Goal: Task Accomplishment & Management: Manage account settings

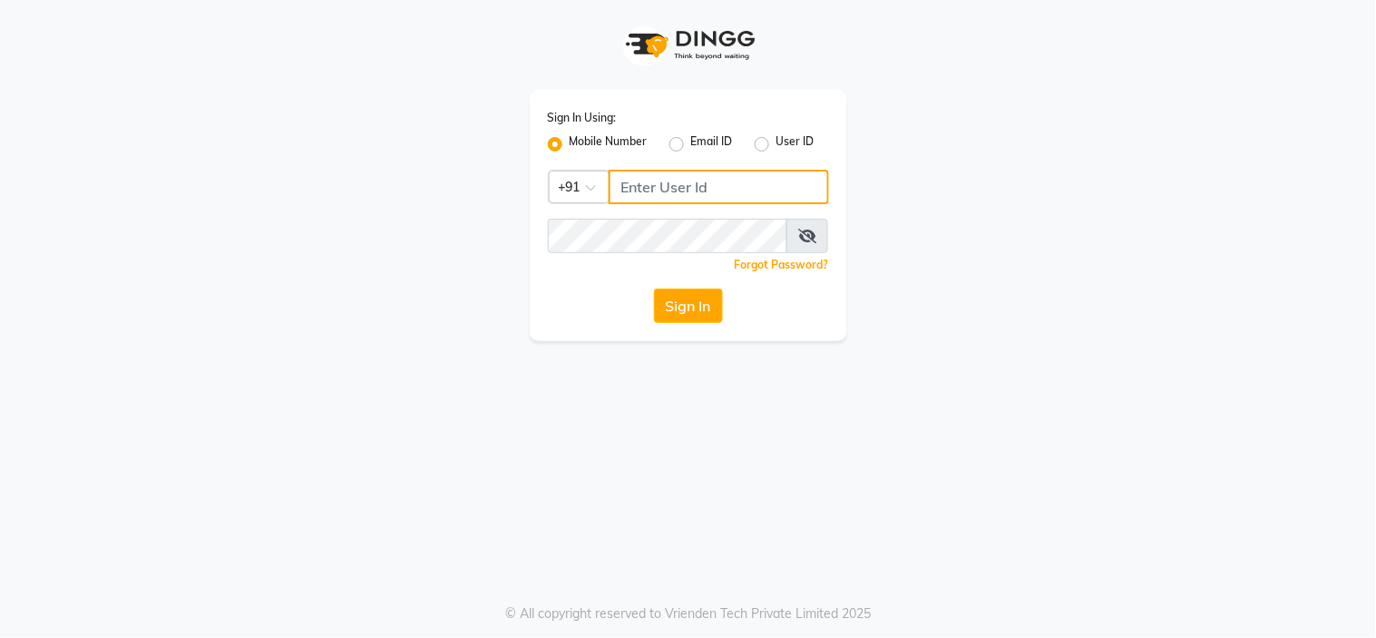
type input "8669167829"
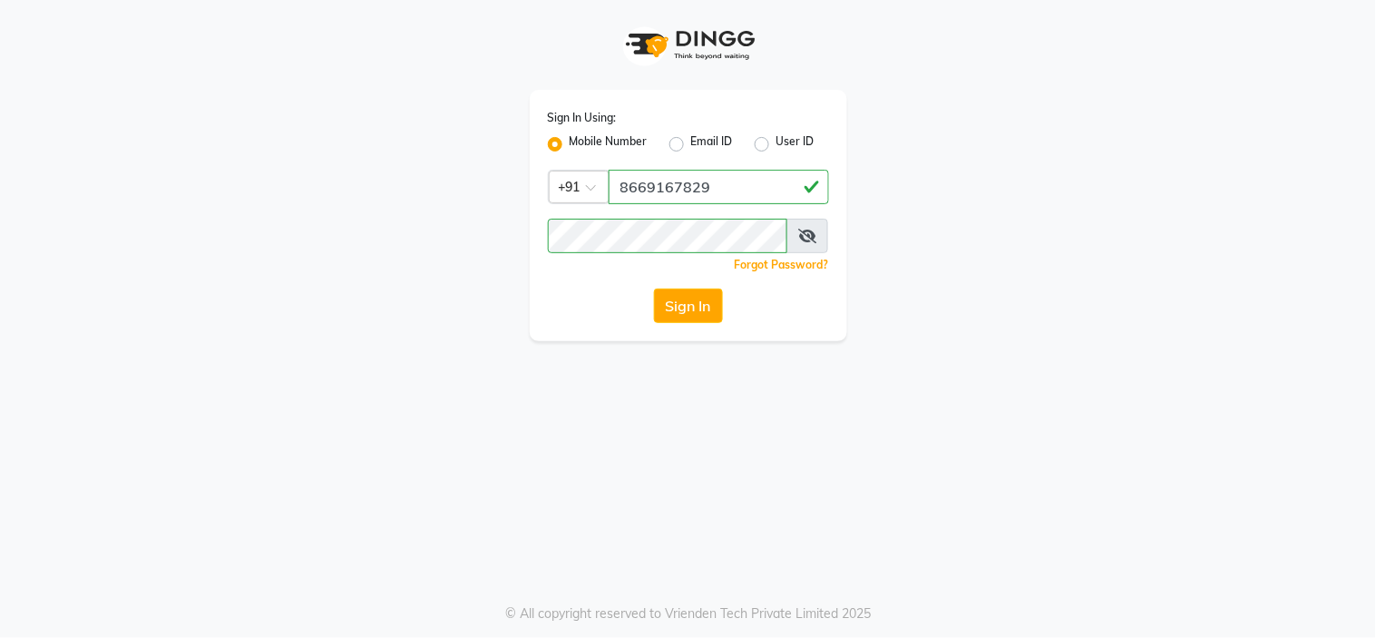
click at [624, 392] on div "Sign In Using: Mobile Number Email ID User ID Country Code × +91 8669167829 Rem…" at bounding box center [688, 319] width 1376 height 638
click at [688, 301] on button "Sign In" at bounding box center [688, 306] width 69 height 34
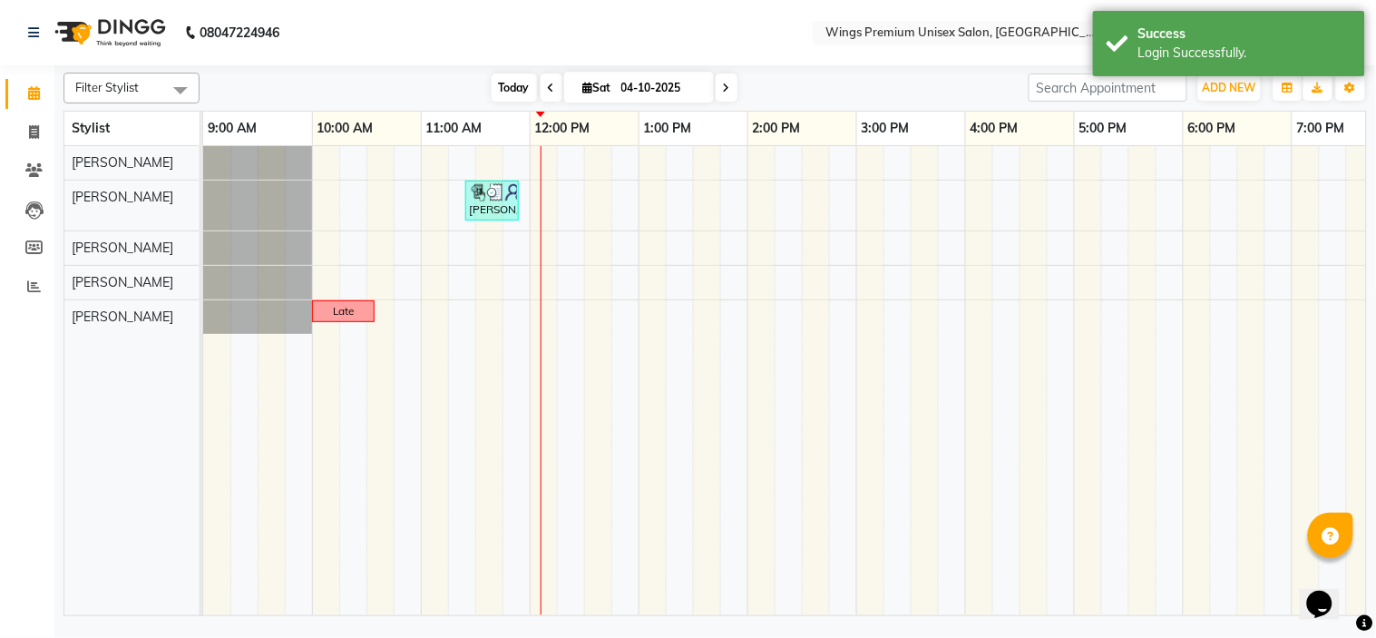
click at [518, 91] on span "Today" at bounding box center [514, 87] width 45 height 28
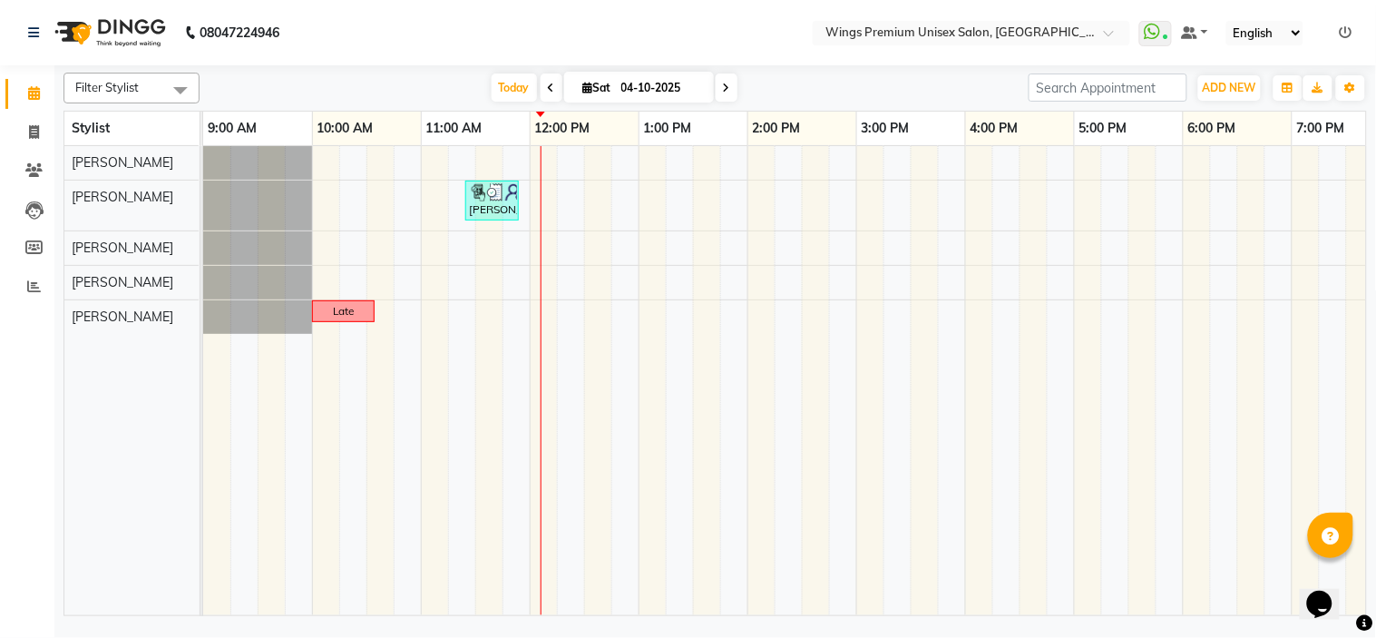
click at [768, 79] on div "[DATE] [DATE]" at bounding box center [614, 87] width 811 height 27
click at [511, 85] on span "Today" at bounding box center [514, 87] width 45 height 28
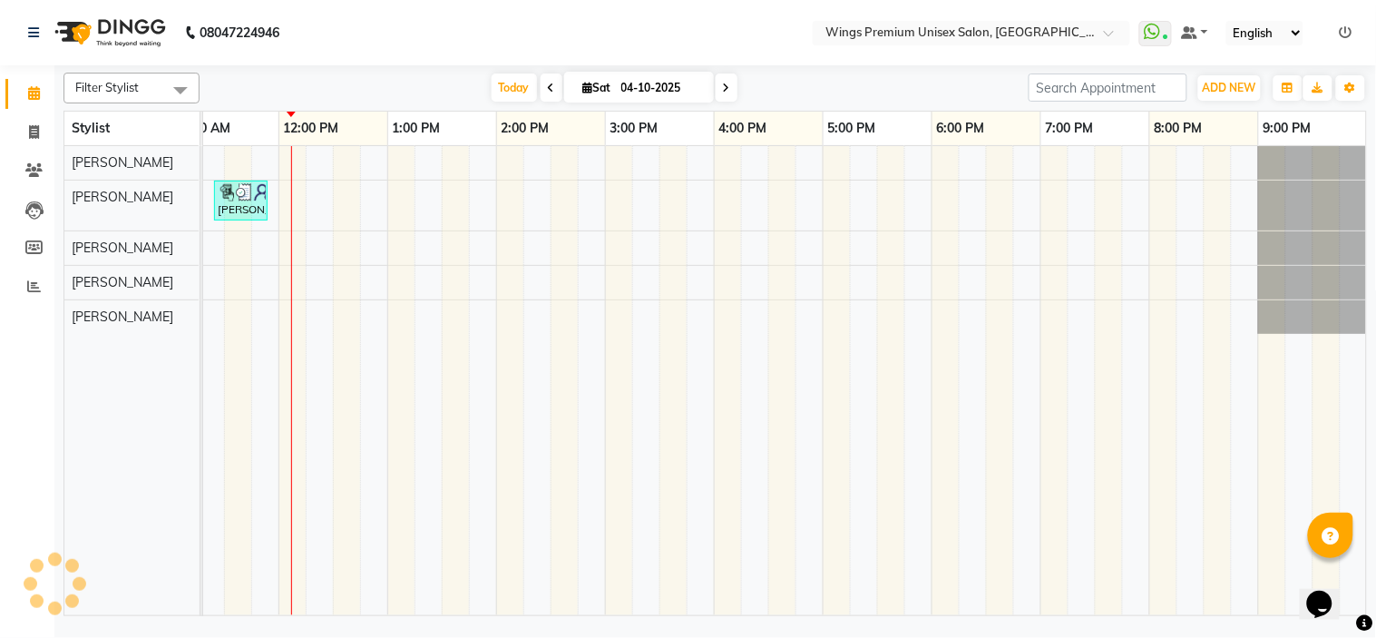
click at [794, 84] on div "[DATE] [DATE]" at bounding box center [614, 87] width 811 height 27
click at [301, 221] on div "Ankush, TK01, 11:25 AM-11:55 AM, Kids Hair Cut - Boy (Without Wash) - Hair Styl…" at bounding box center [659, 380] width 1415 height 469
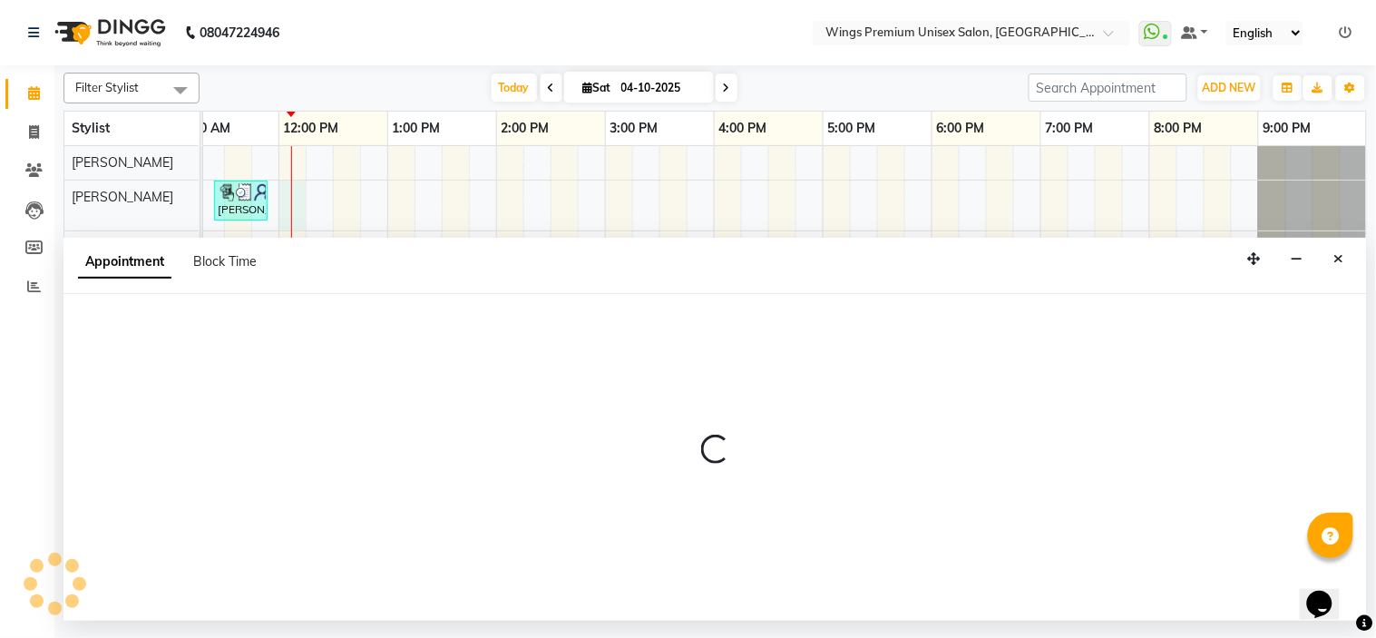
select select "43416"
select select "720"
select select "tentative"
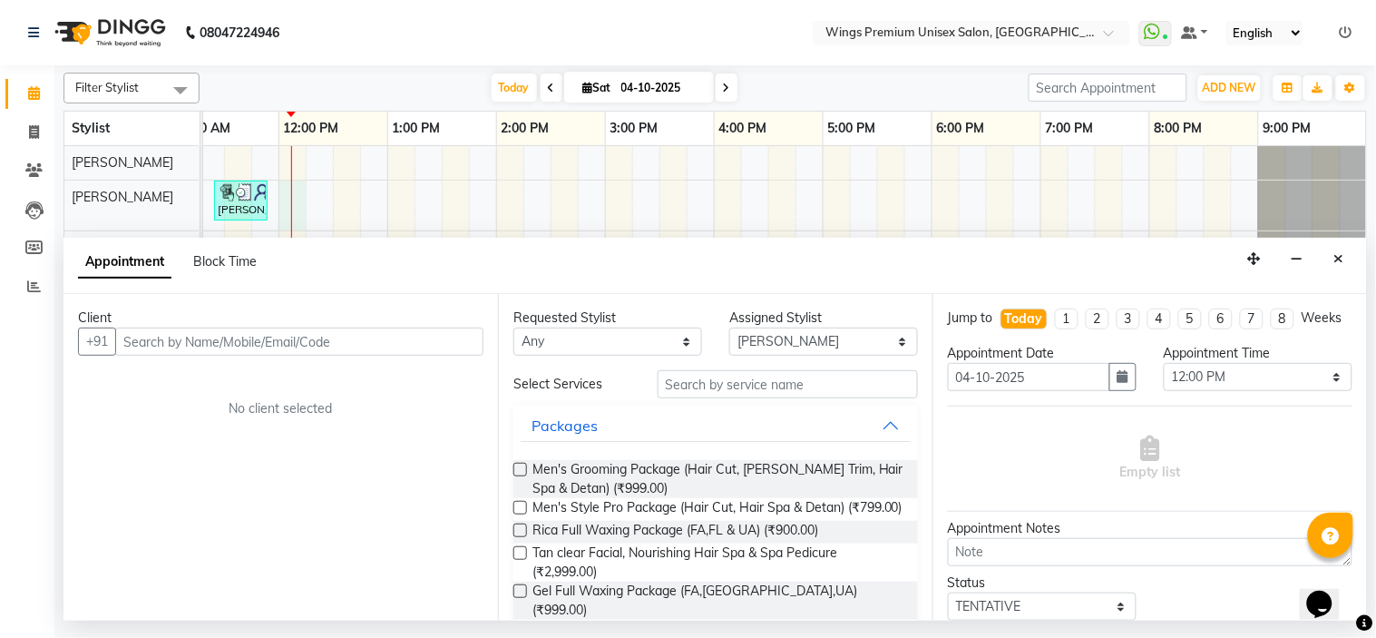
click at [311, 337] on input "text" at bounding box center [299, 342] width 368 height 28
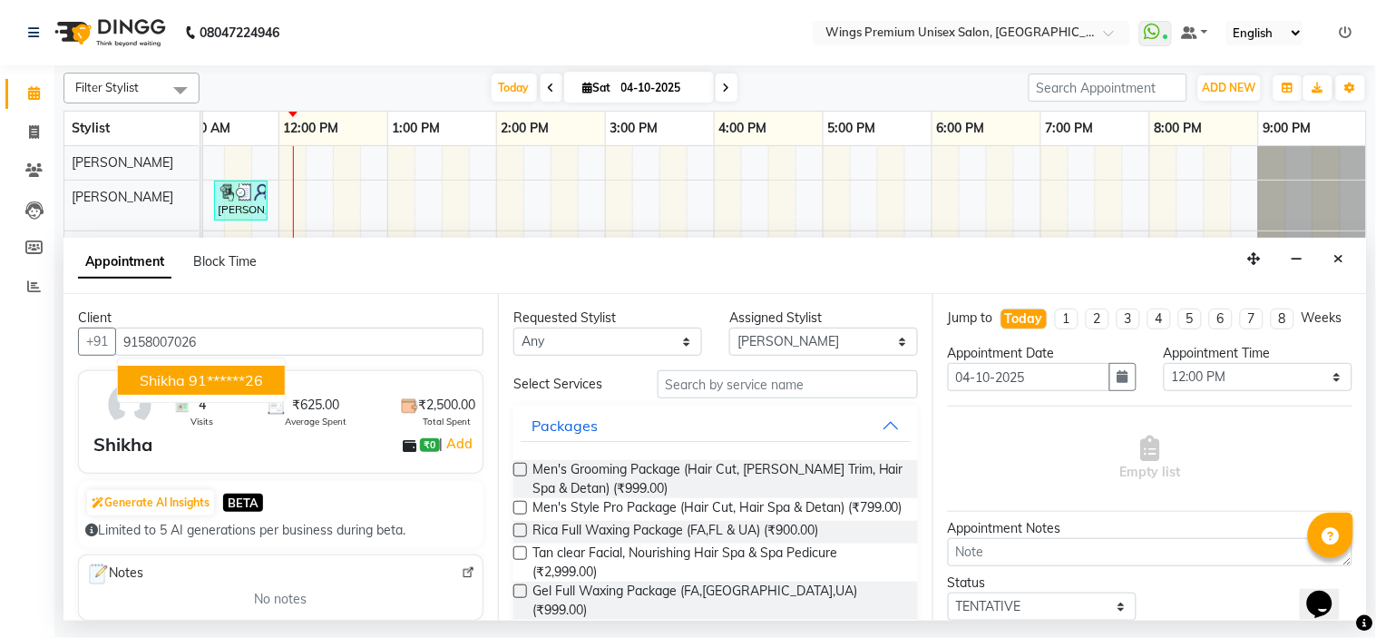
click at [230, 377] on ngb-highlight "91******26" at bounding box center [226, 380] width 74 height 18
type input "91******26"
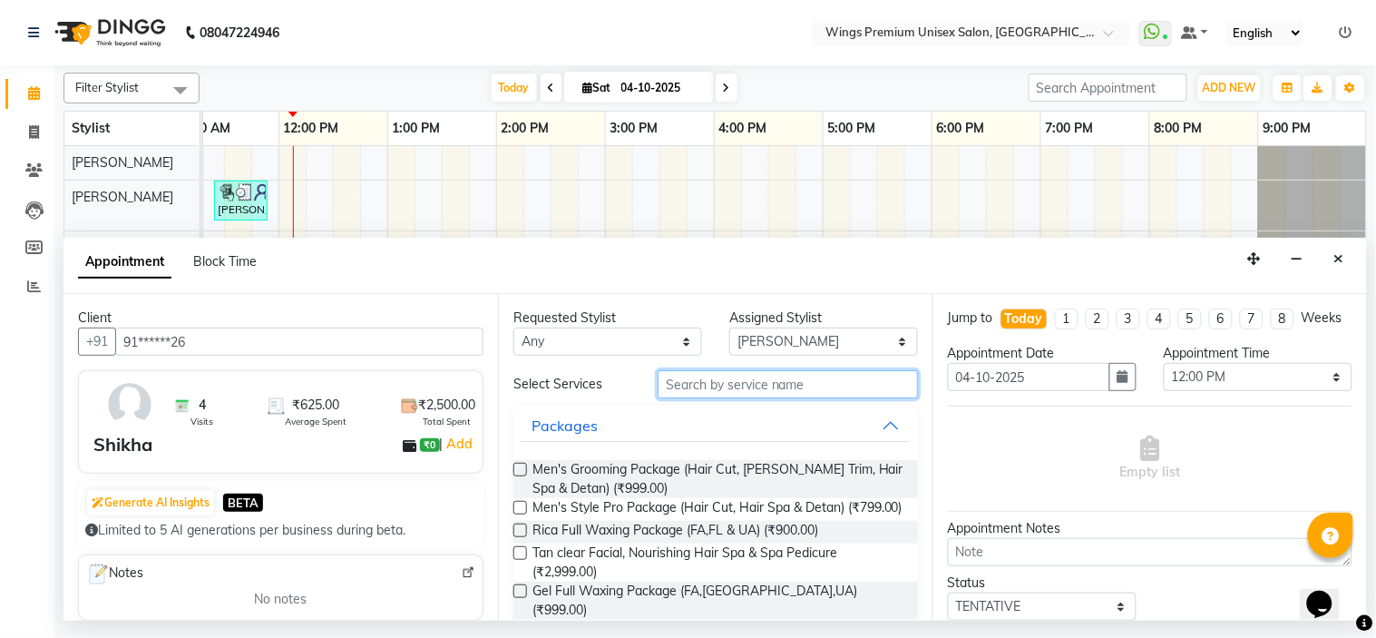
click at [671, 388] on input "text" at bounding box center [788, 384] width 260 height 28
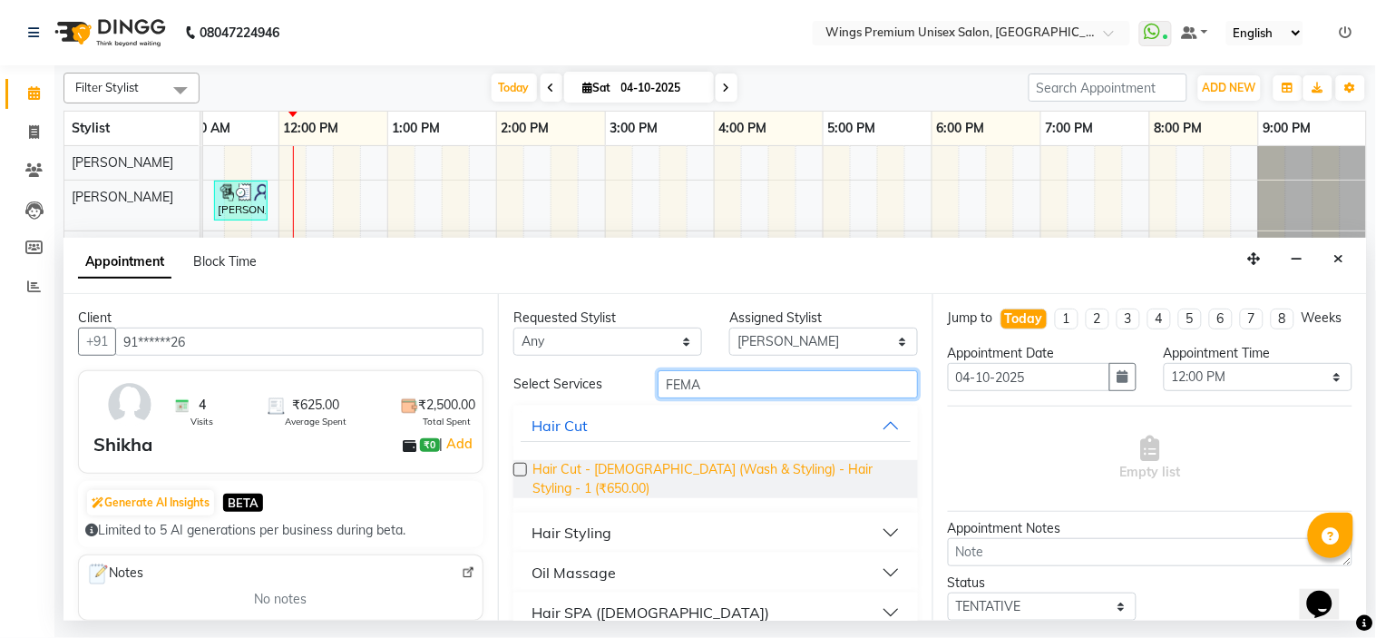
type input "FEMA"
click at [629, 473] on span "Hair Cut - Female (Wash & Styling) - Hair Styling - 1 (₹650.00)" at bounding box center [718, 479] width 371 height 38
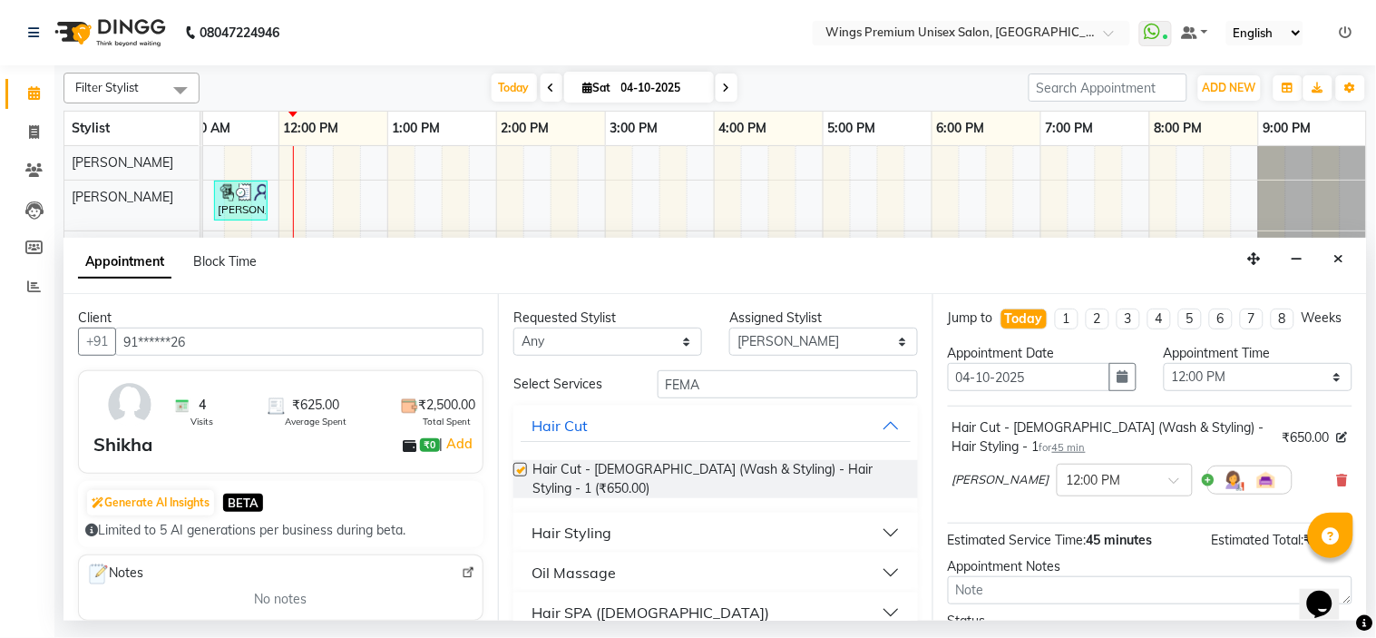
checkbox input "false"
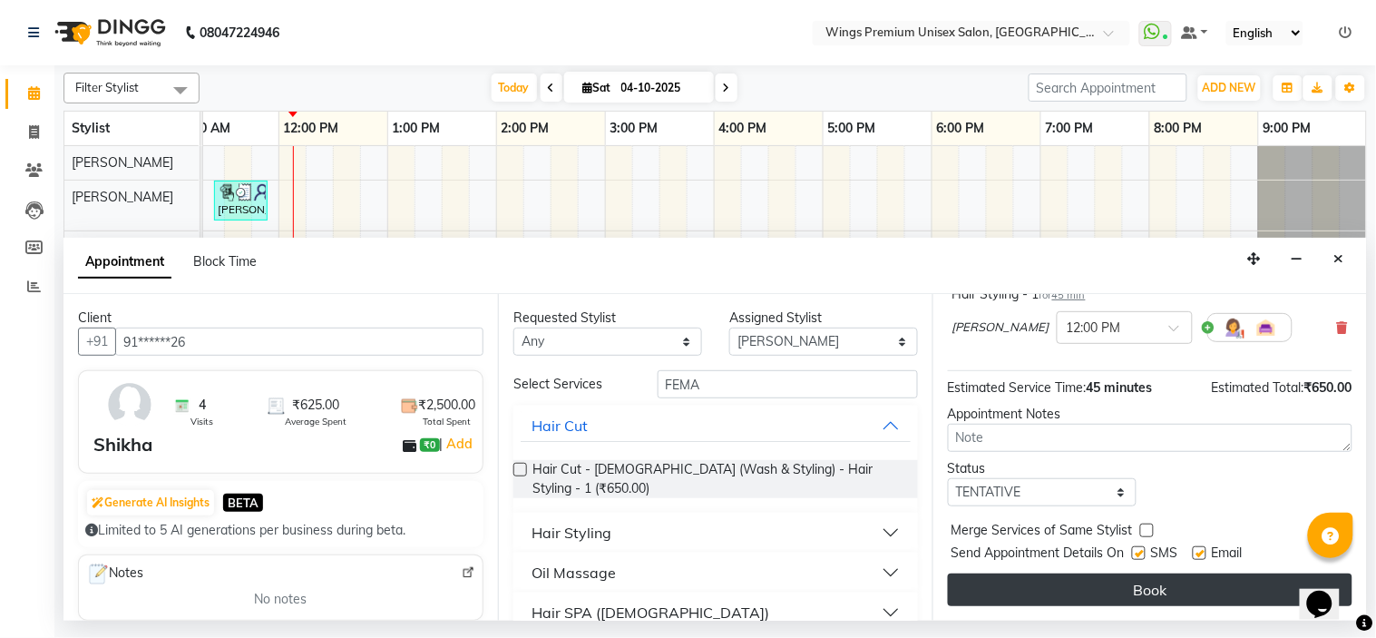
click at [1110, 584] on button "Book" at bounding box center [1150, 589] width 405 height 33
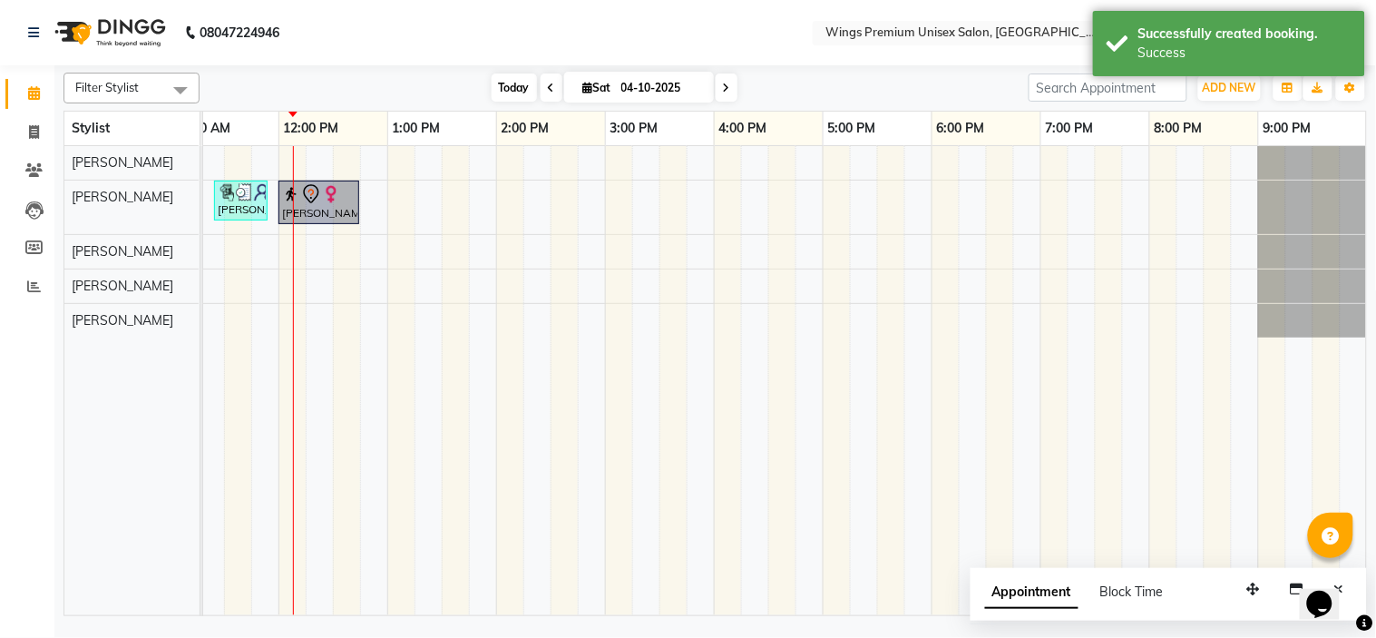
click at [497, 87] on span "Today" at bounding box center [514, 87] width 45 height 28
click at [1249, 78] on button "ADD NEW Toggle Dropdown" at bounding box center [1229, 87] width 63 height 25
click at [1189, 142] on link "Add Invoice" at bounding box center [1189, 146] width 143 height 24
select select "service"
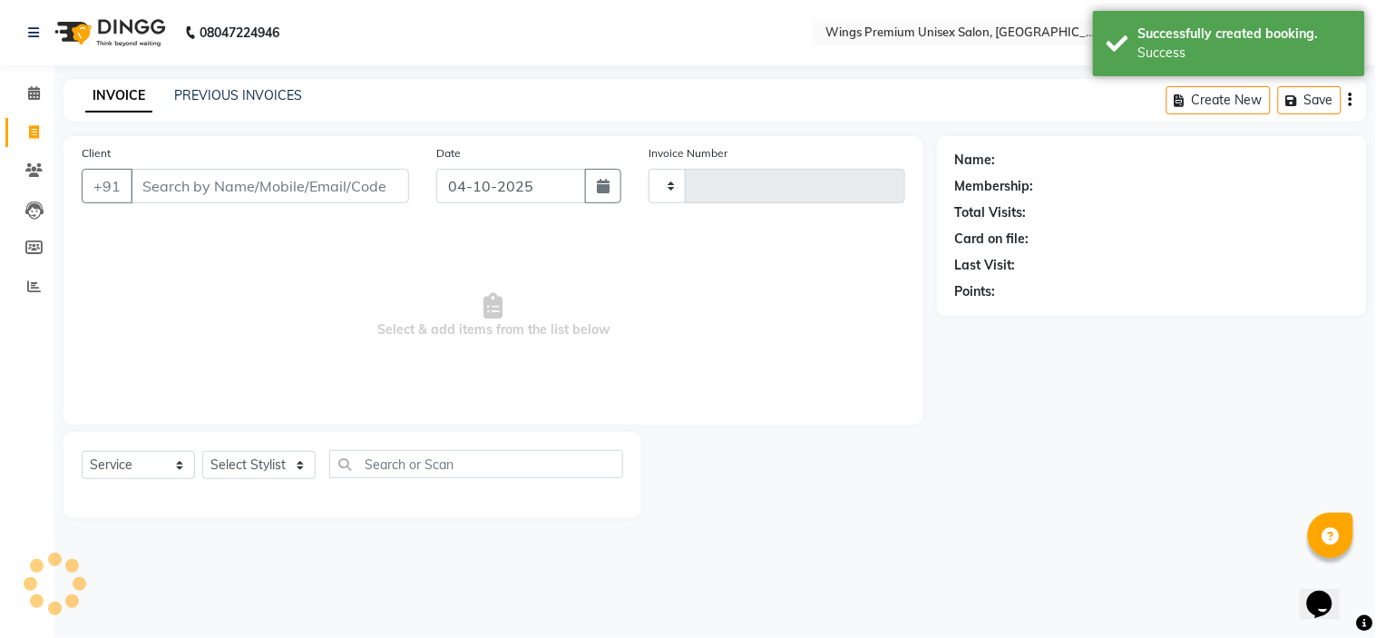
type input "1464"
select select "674"
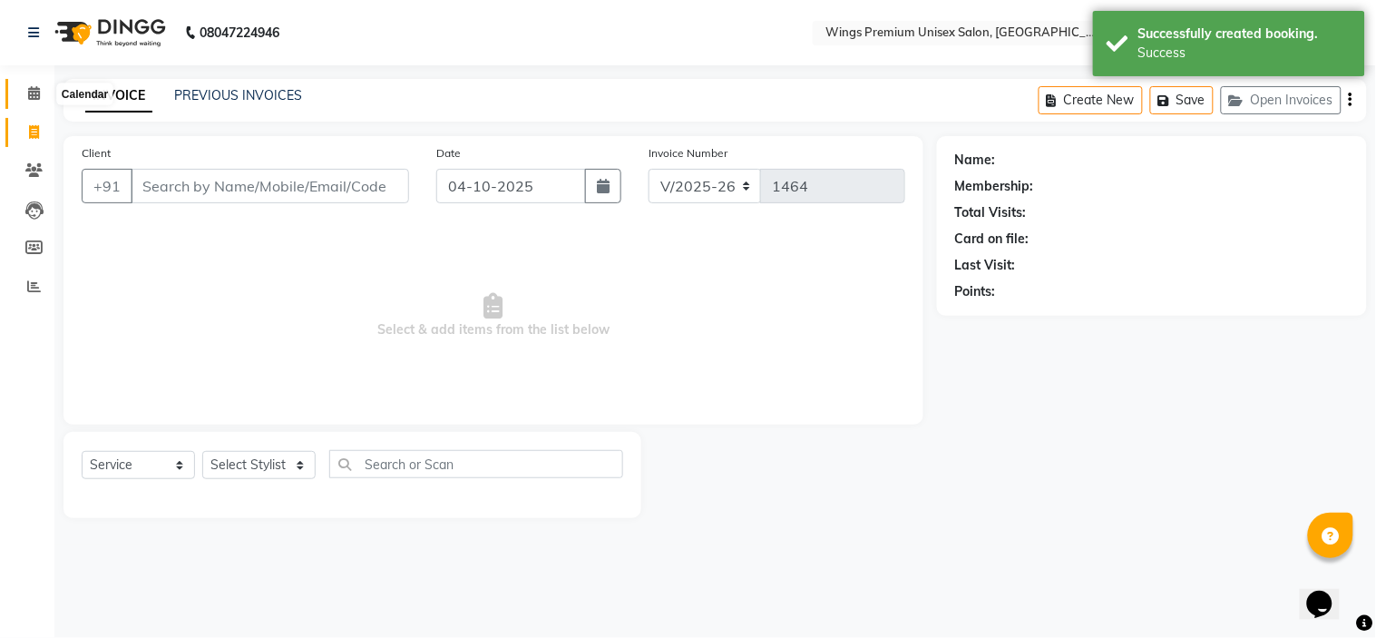
click at [39, 96] on span at bounding box center [34, 93] width 32 height 21
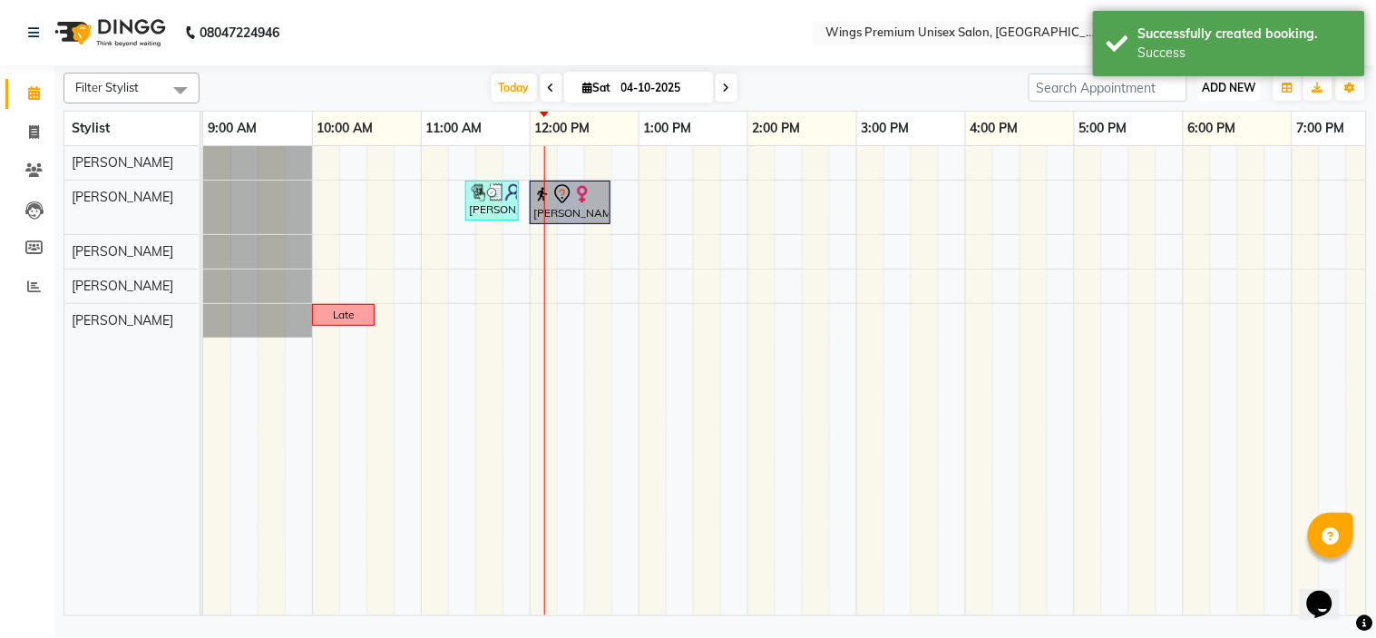
click at [1223, 97] on button "ADD NEW Toggle Dropdown" at bounding box center [1229, 87] width 63 height 25
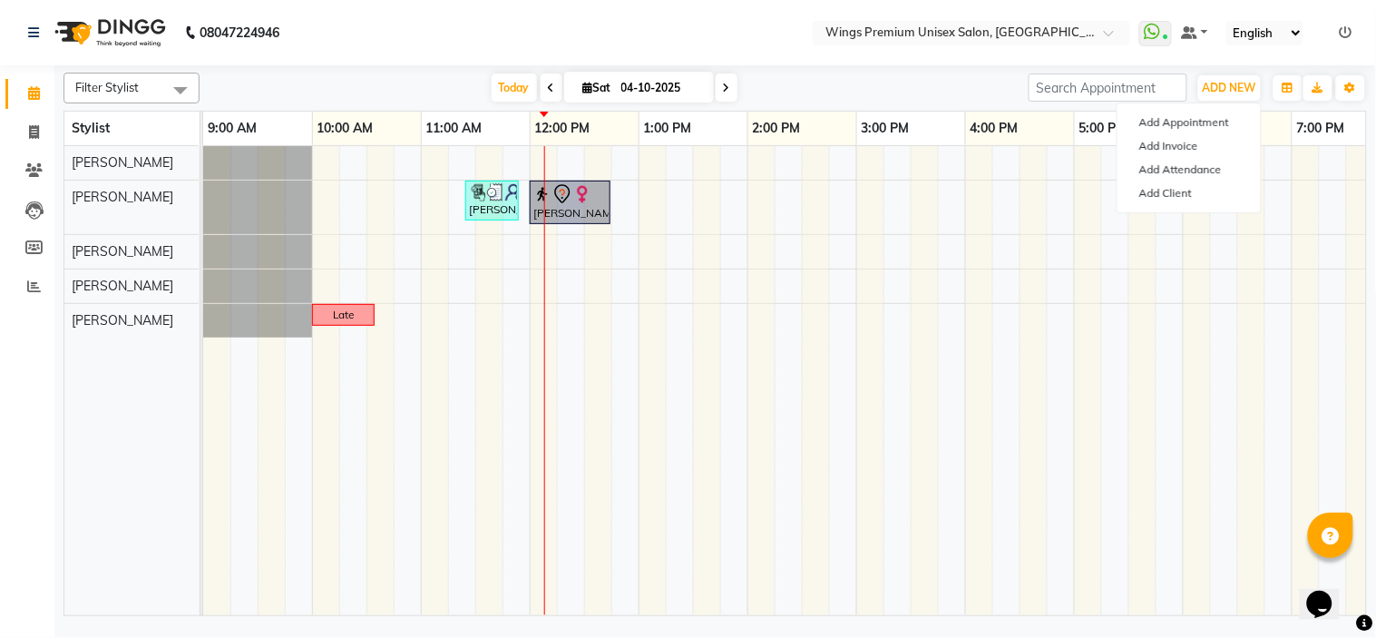
click at [950, 84] on div "[DATE] [DATE]" at bounding box center [614, 87] width 811 height 27
click at [510, 256] on div "Ankush, TK01, 11:25 AM-11:55 AM, Kids Hair Cut - Boy (Without Wash) - Hair Styl…" at bounding box center [910, 380] width 1415 height 469
select select "72458"
select select "tentative"
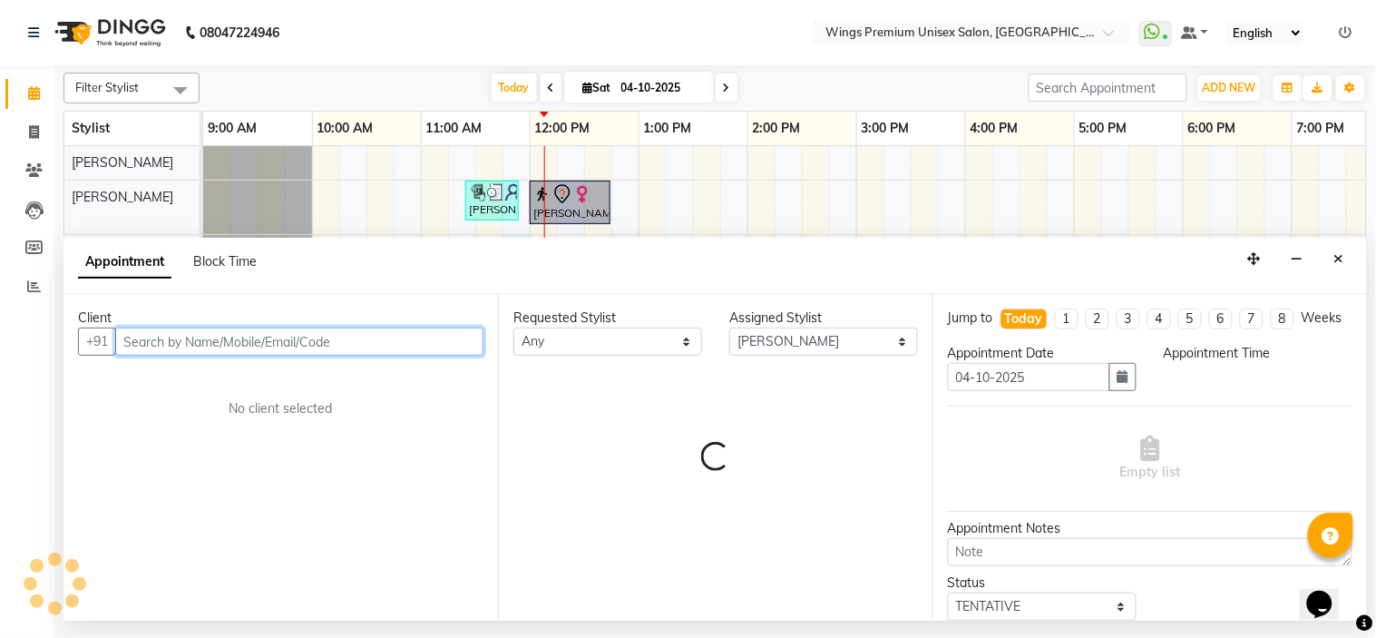
select select "705"
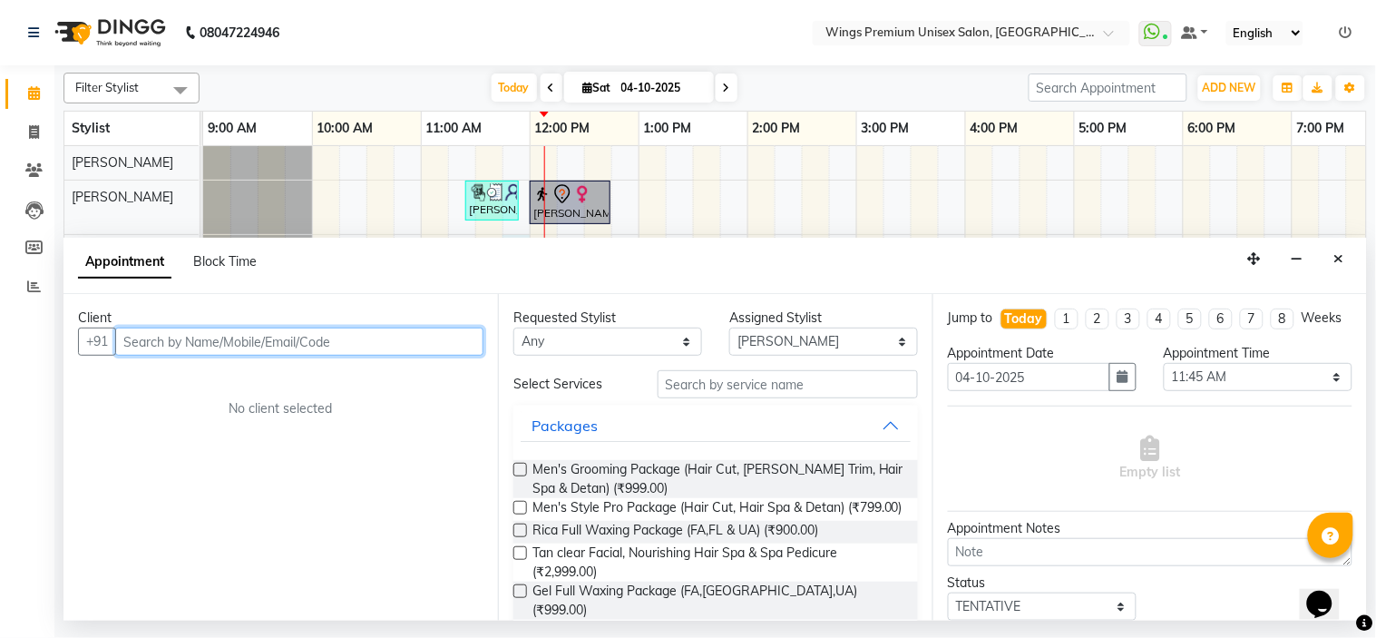
click at [338, 338] on input "text" at bounding box center [299, 342] width 368 height 28
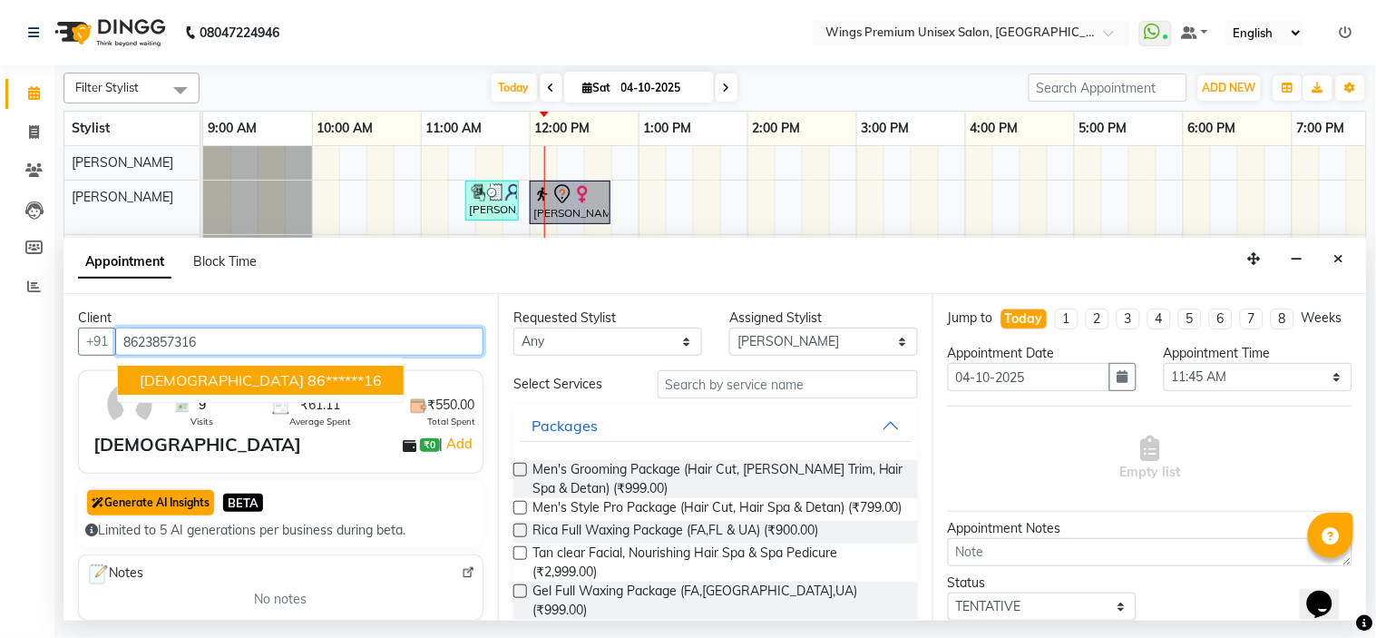
type input "8623857316"
click at [197, 499] on button "Generate AI Insights" at bounding box center [150, 502] width 127 height 25
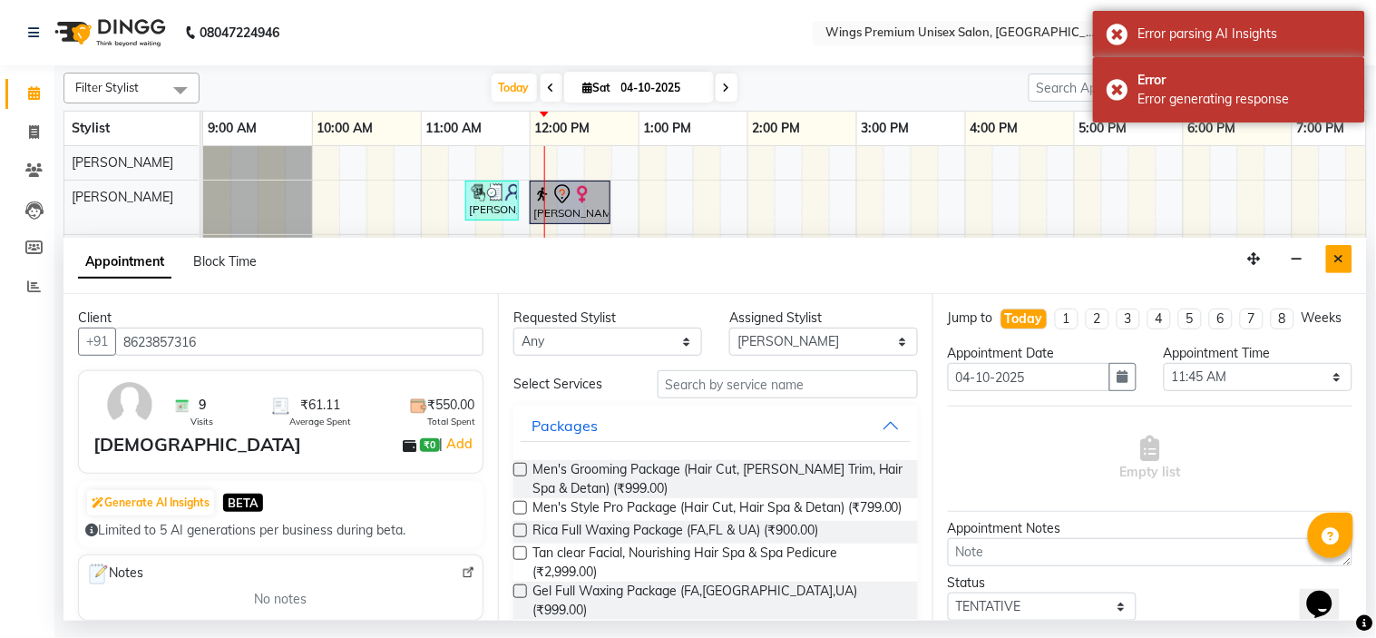
click at [1340, 264] on icon "Close" at bounding box center [1340, 258] width 10 height 13
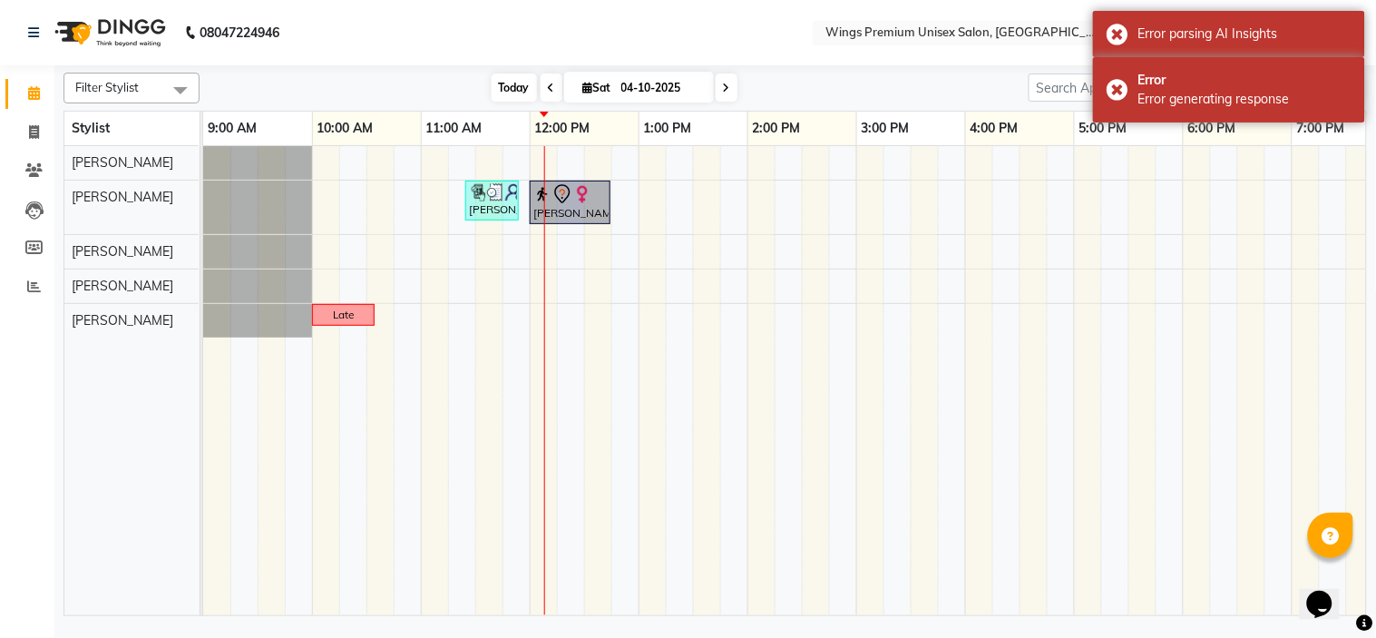
click at [511, 93] on span "Today" at bounding box center [514, 87] width 45 height 28
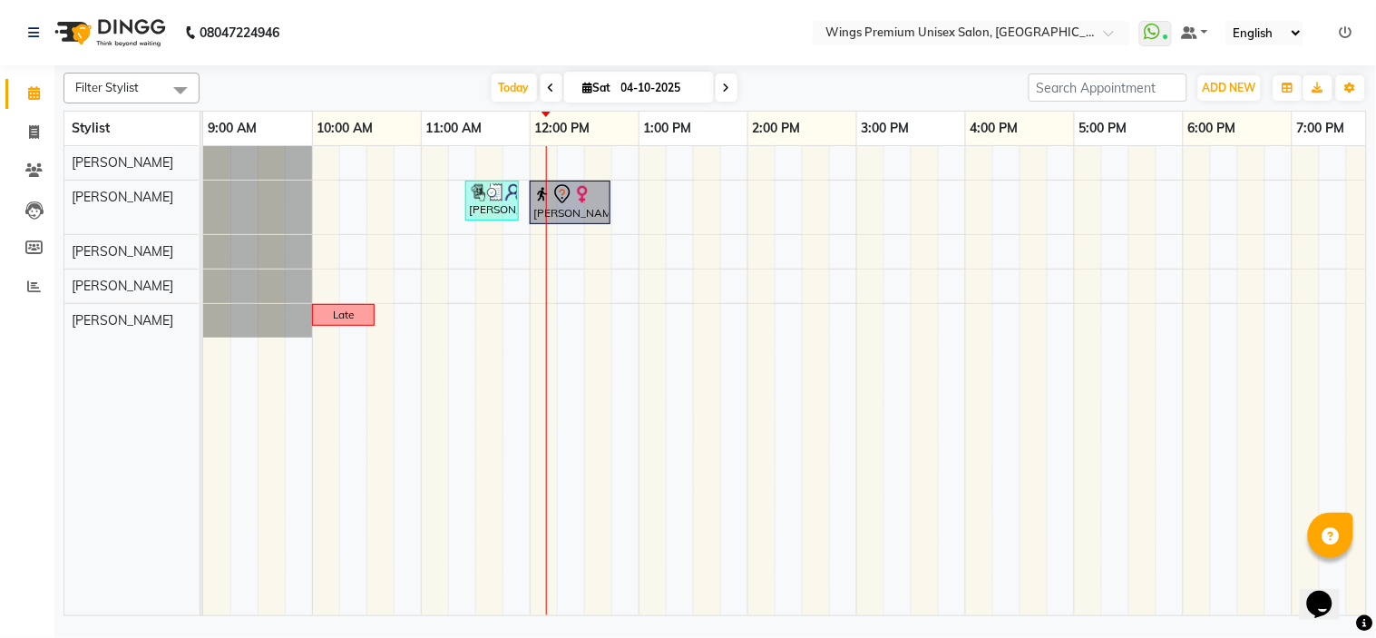
scroll to position [0, 251]
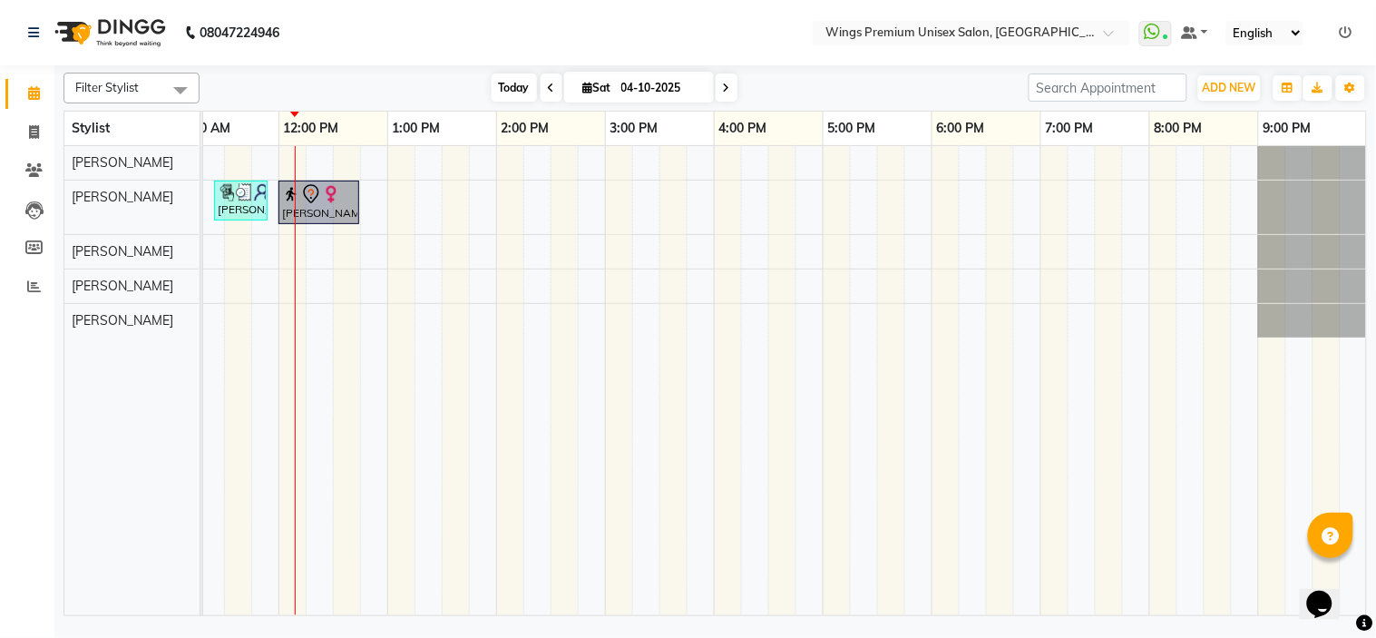
click at [495, 78] on span "Today" at bounding box center [514, 87] width 45 height 28
click at [420, 89] on div "[DATE] [DATE]" at bounding box center [614, 87] width 811 height 27
click at [856, 93] on div "[DATE] [DATE]" at bounding box center [614, 87] width 811 height 27
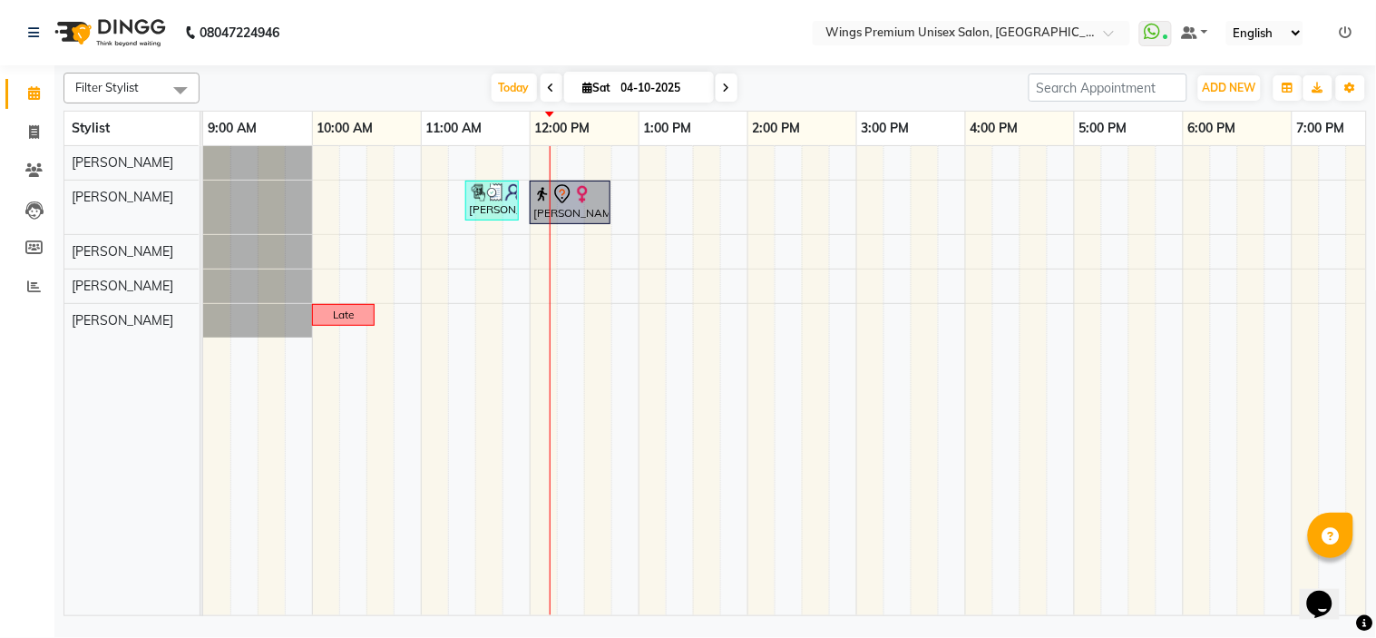
click at [427, 89] on div "[DATE] [DATE]" at bounding box center [614, 87] width 811 height 27
click at [846, 79] on div "[DATE] [DATE]" at bounding box center [614, 87] width 811 height 27
click at [528, 82] on span "Today" at bounding box center [514, 87] width 45 height 28
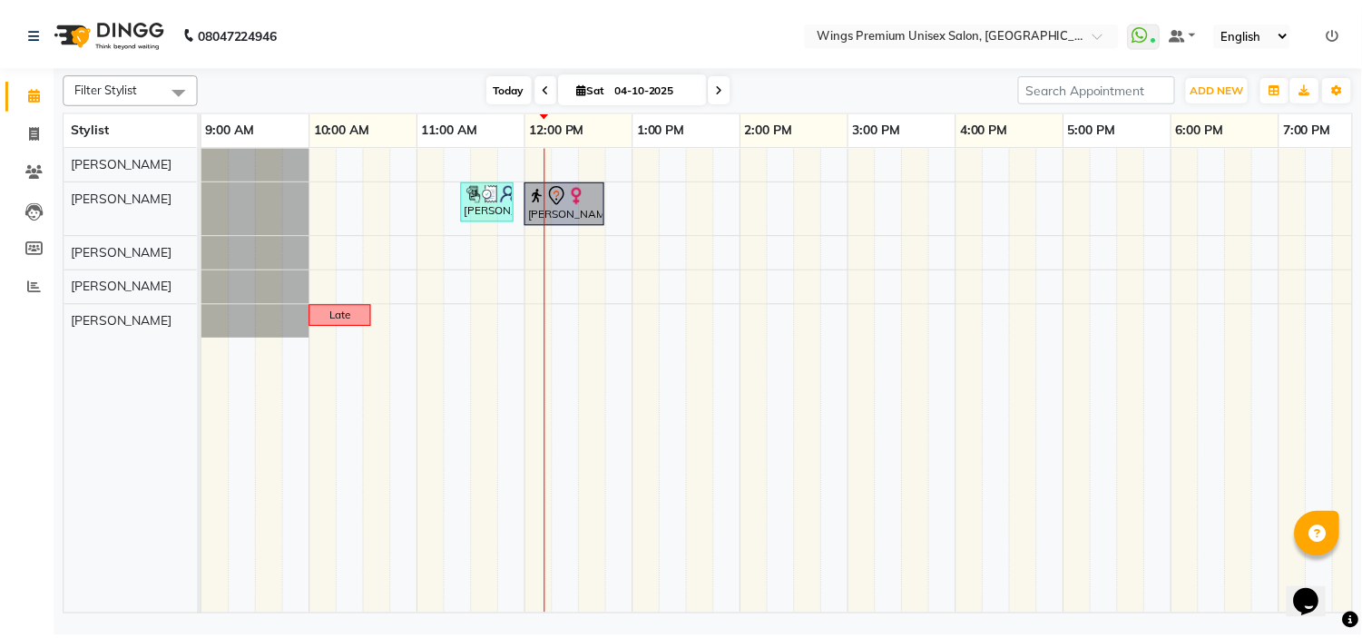
scroll to position [0, 251]
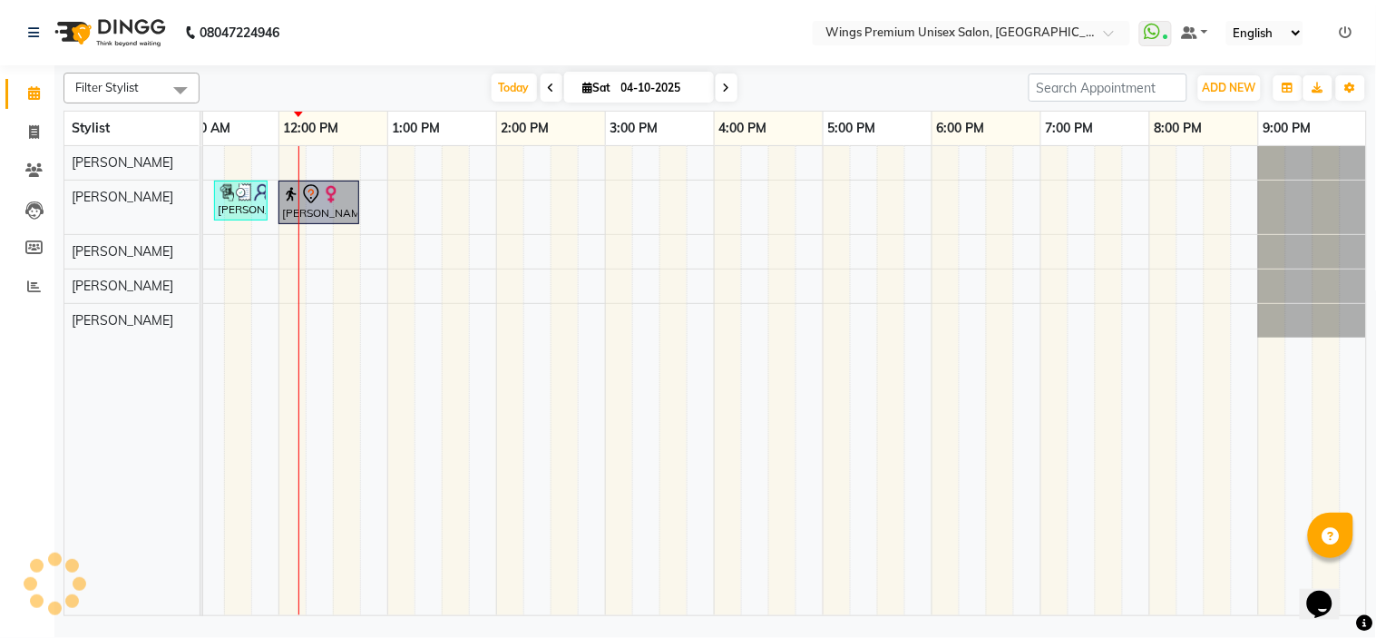
click at [330, 83] on div "[DATE] [DATE]" at bounding box center [614, 87] width 811 height 27
click at [31, 281] on icon at bounding box center [34, 286] width 14 height 14
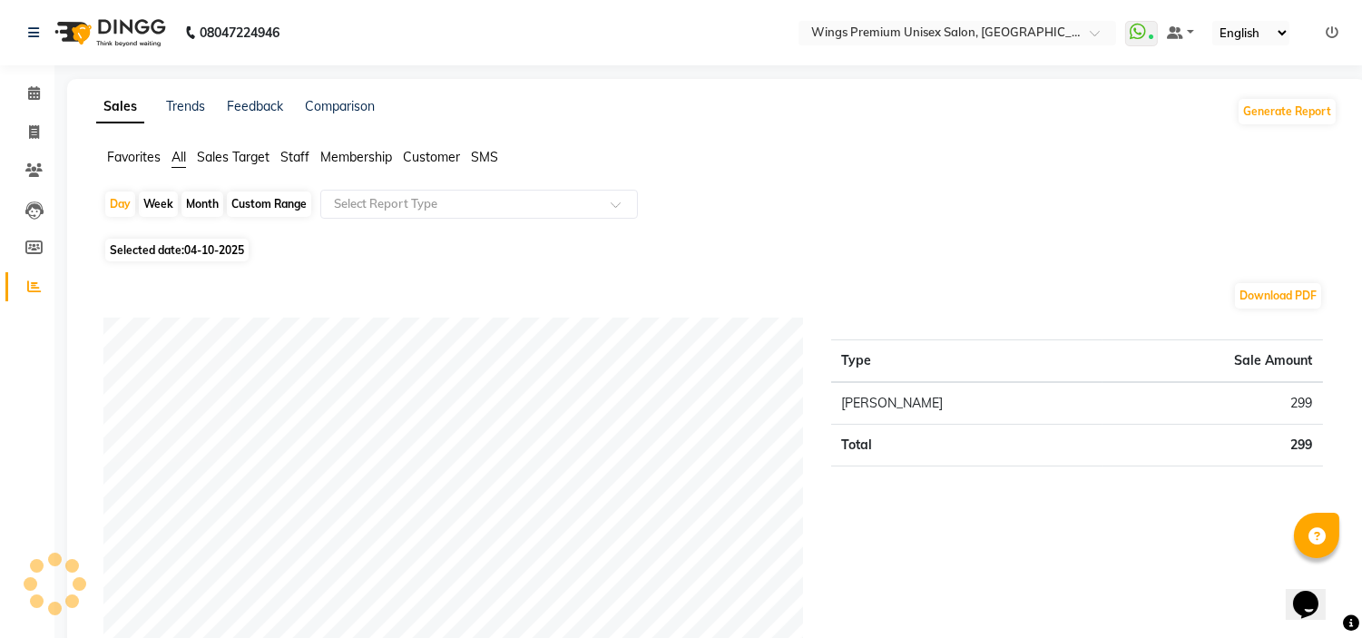
click at [200, 204] on div "Month" at bounding box center [202, 203] width 42 height 25
select select "10"
select select "2025"
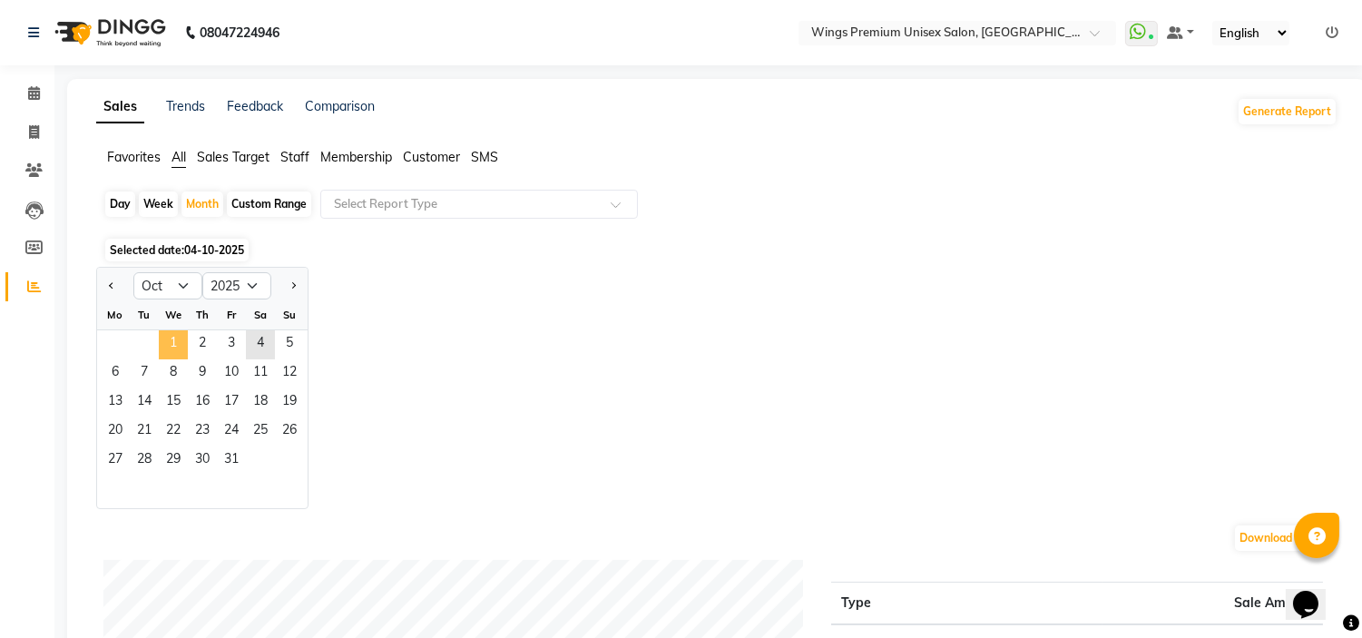
click at [174, 343] on span "1" at bounding box center [173, 344] width 29 height 29
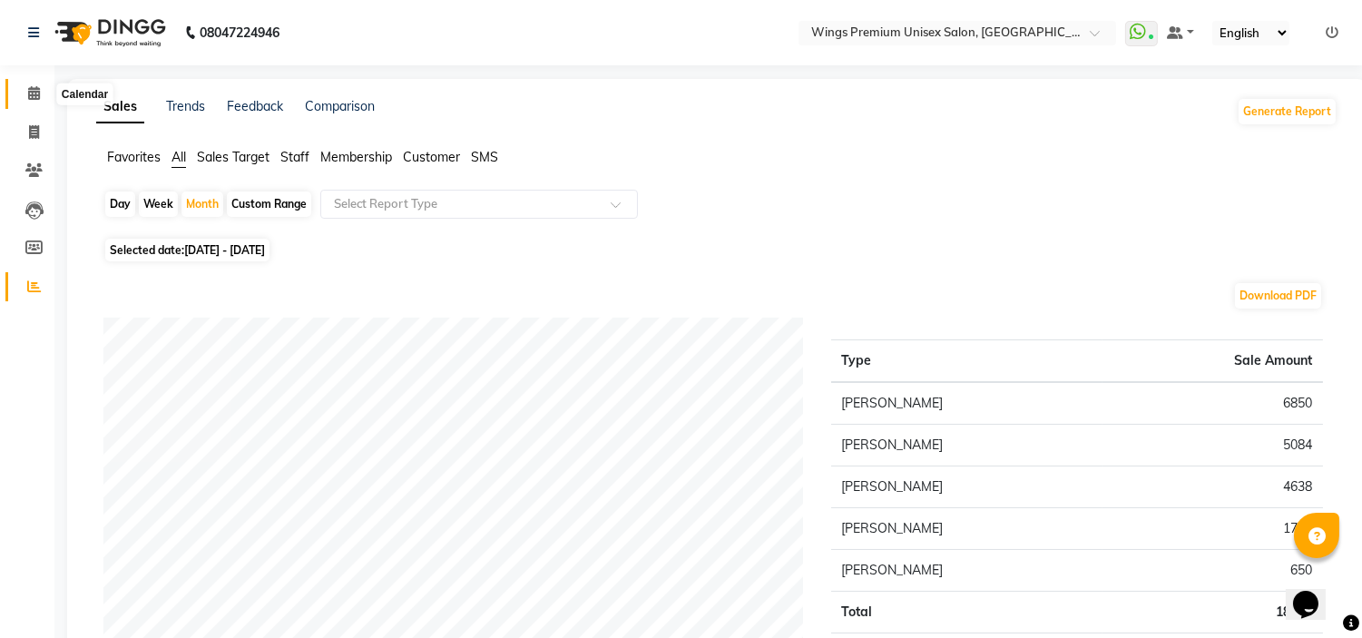
click at [32, 87] on icon at bounding box center [34, 93] width 12 height 14
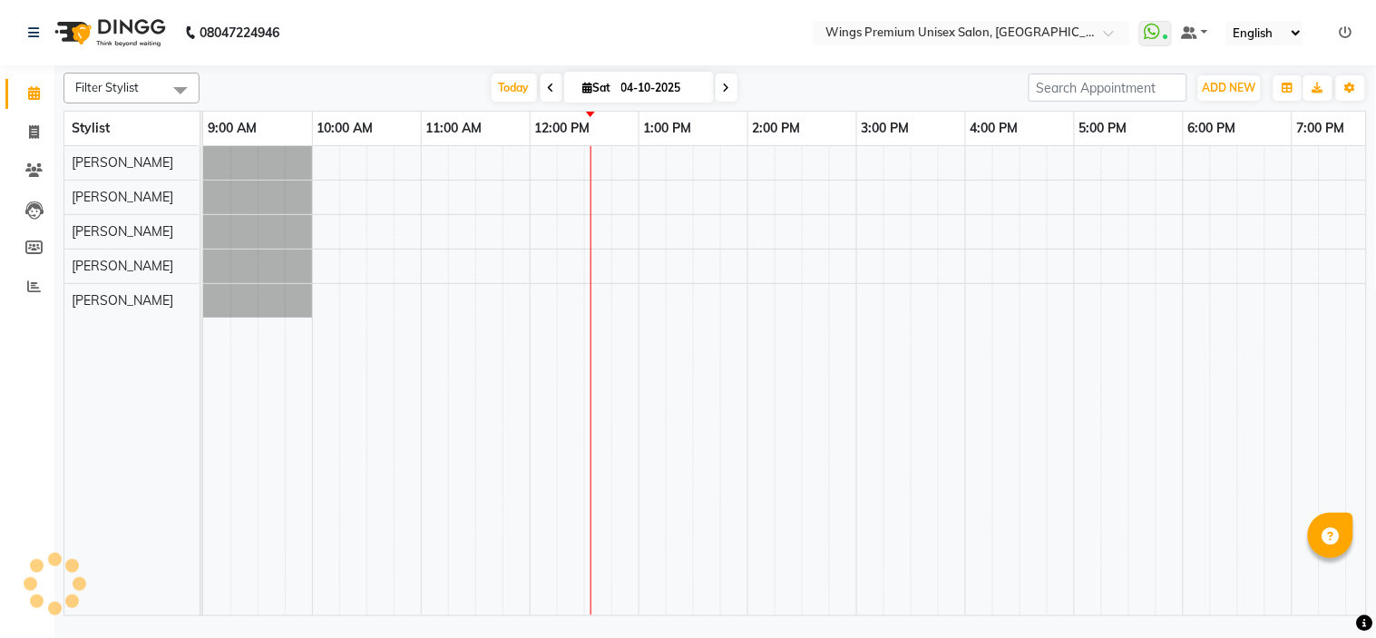
select select "en"
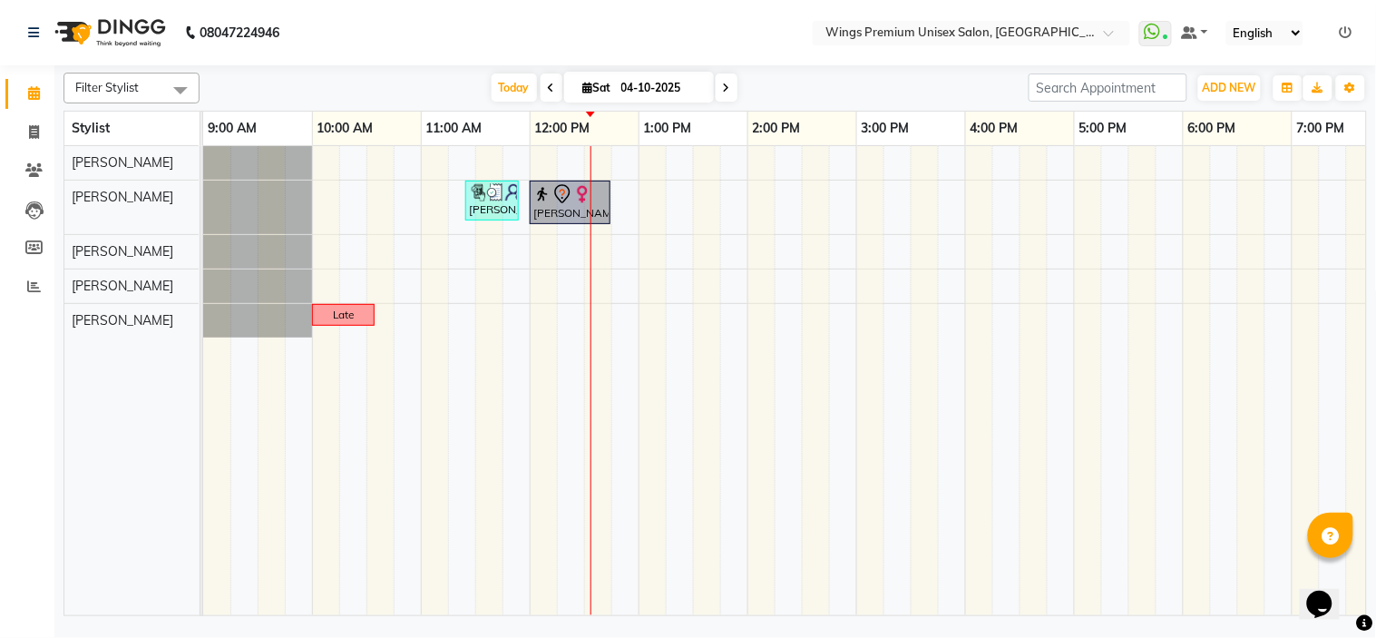
click at [778, 91] on div "[DATE] [DATE]" at bounding box center [614, 87] width 811 height 27
click at [1252, 83] on span "ADD NEW" at bounding box center [1230, 88] width 54 height 14
click at [1184, 141] on link "Add Invoice" at bounding box center [1189, 146] width 143 height 24
select select "674"
select select "service"
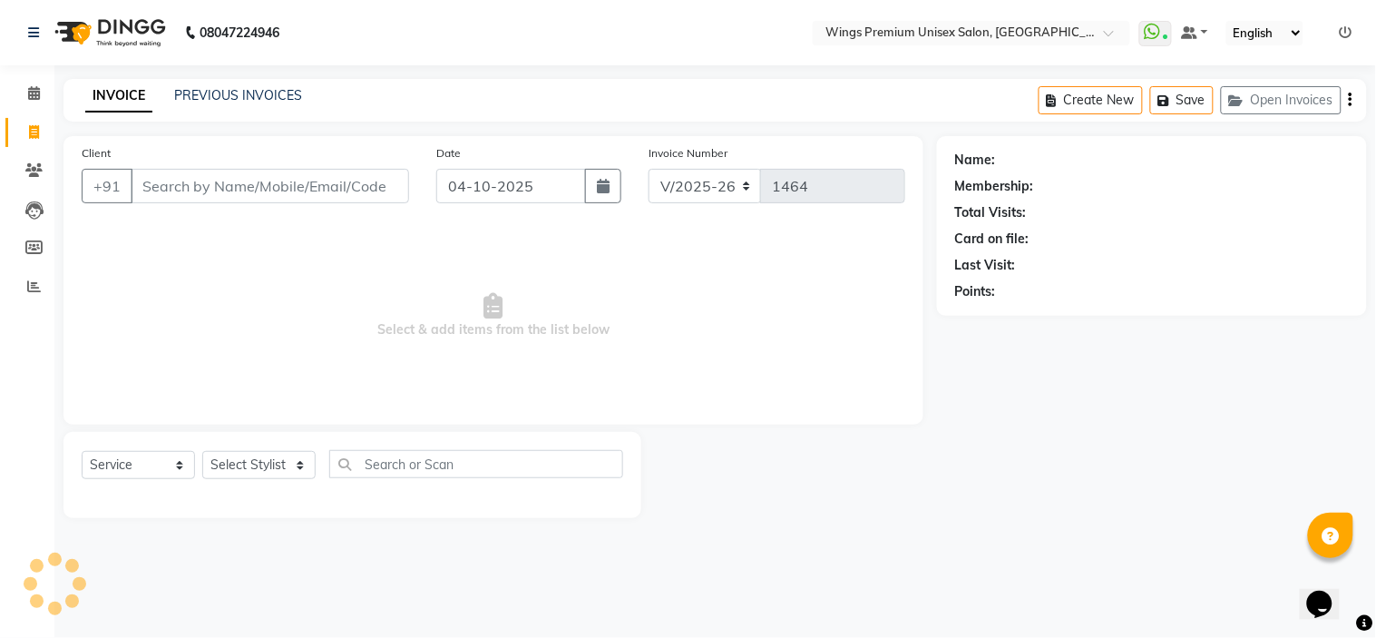
click at [188, 161] on div "Client +91" at bounding box center [245, 180] width 355 height 74
click at [192, 175] on input "Client" at bounding box center [270, 186] width 279 height 34
click at [286, 196] on input "Client" at bounding box center [270, 186] width 279 height 34
click at [295, 186] on input "Client" at bounding box center [270, 186] width 279 height 34
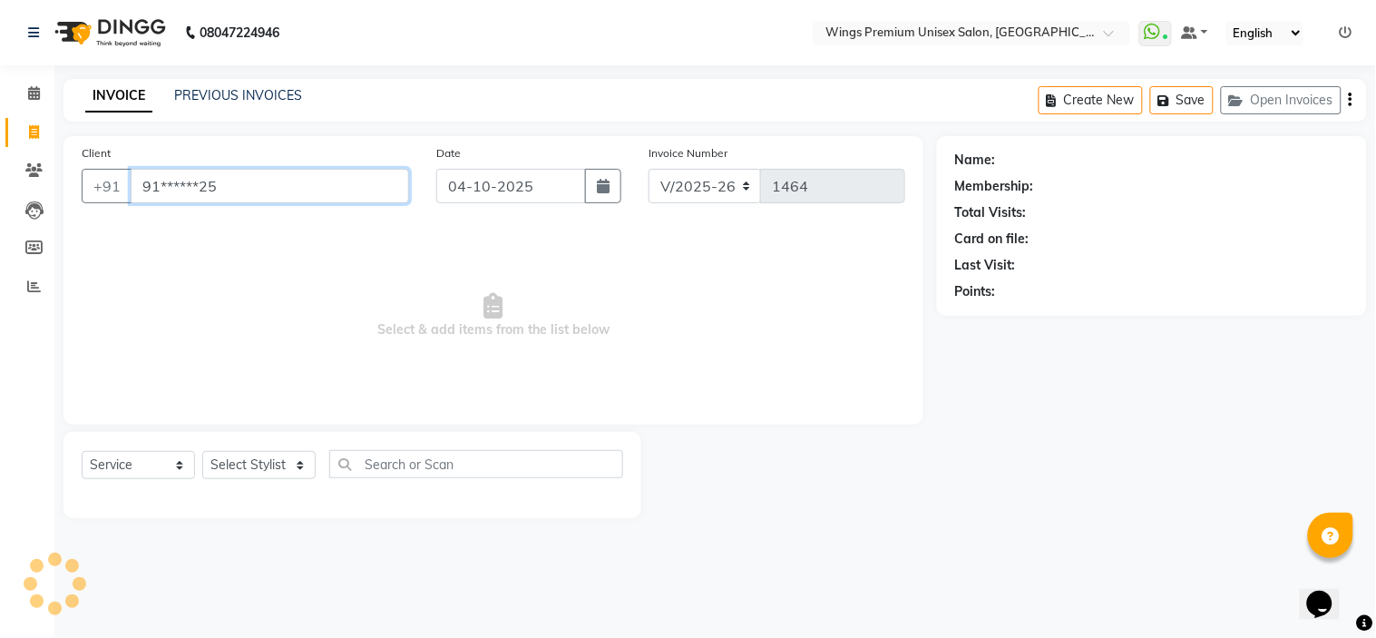
type input "91******25"
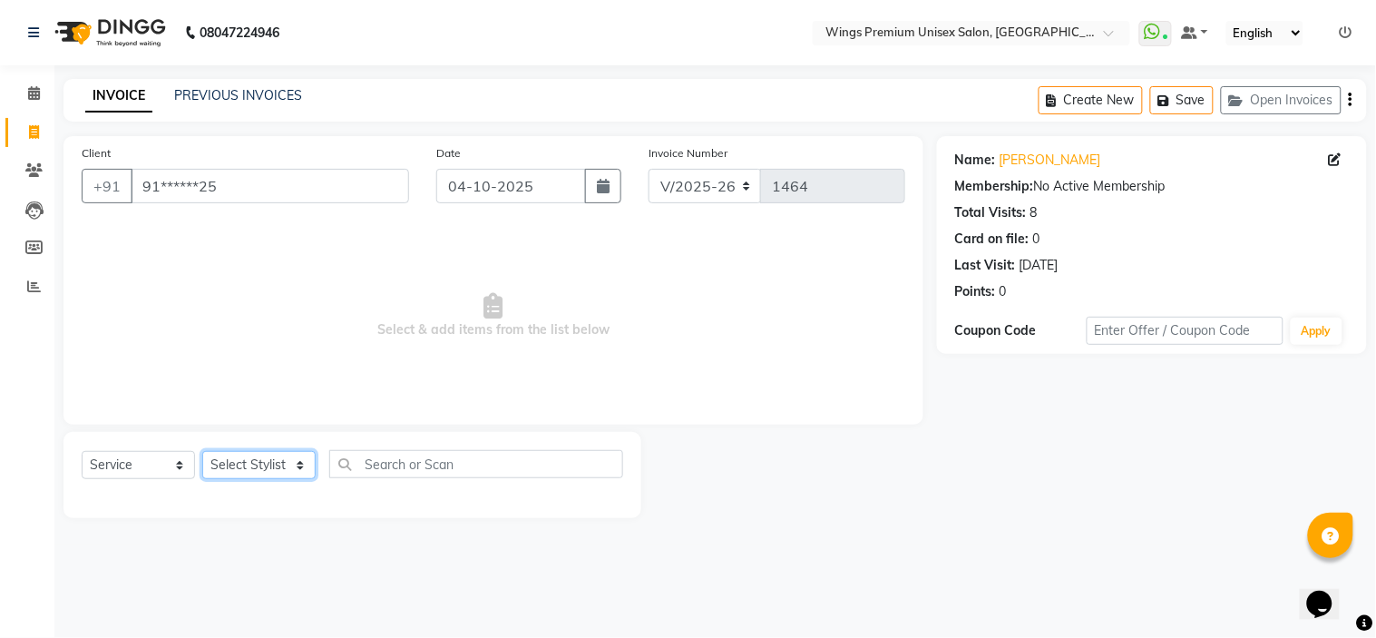
click at [255, 463] on select "Select Stylist [PERSON_NAME] [PERSON_NAME] Front Desk [PERSON_NAME] Shruti Pand…" at bounding box center [258, 465] width 113 height 28
select select "88889"
click at [202, 452] on select "Select Stylist [PERSON_NAME] [PERSON_NAME] Front Desk [PERSON_NAME] Shruti Pand…" at bounding box center [258, 465] width 113 height 28
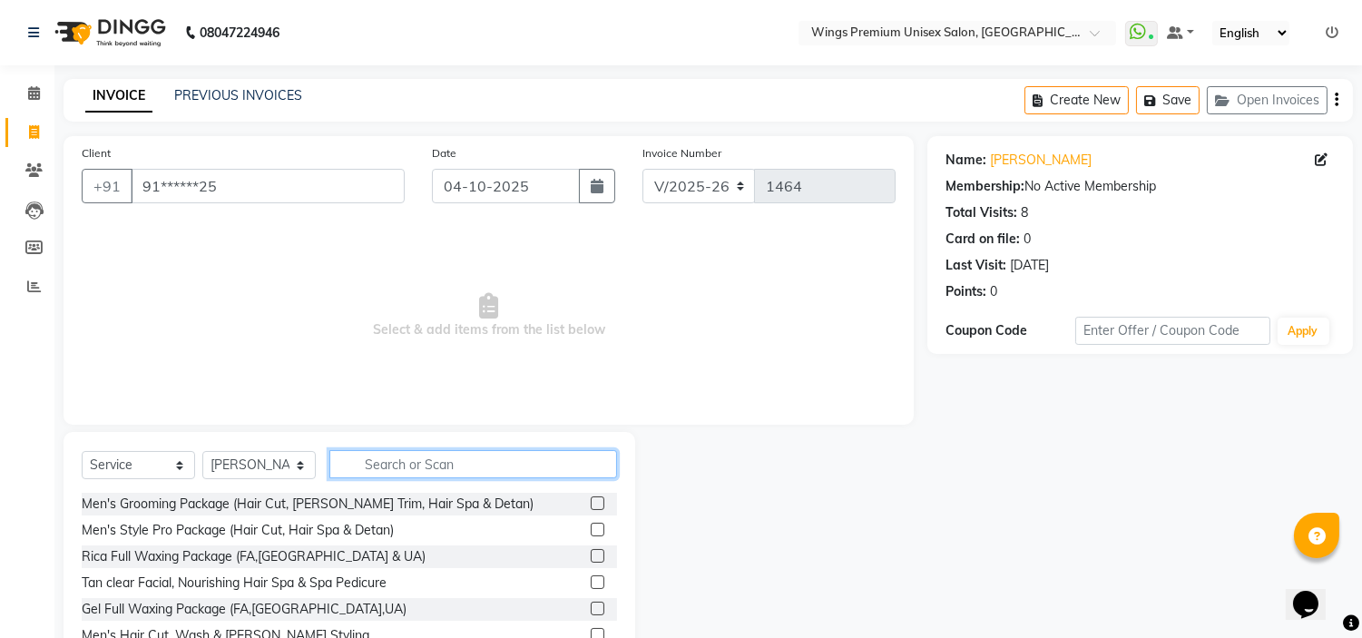
click at [429, 474] on input "text" at bounding box center [473, 464] width 288 height 28
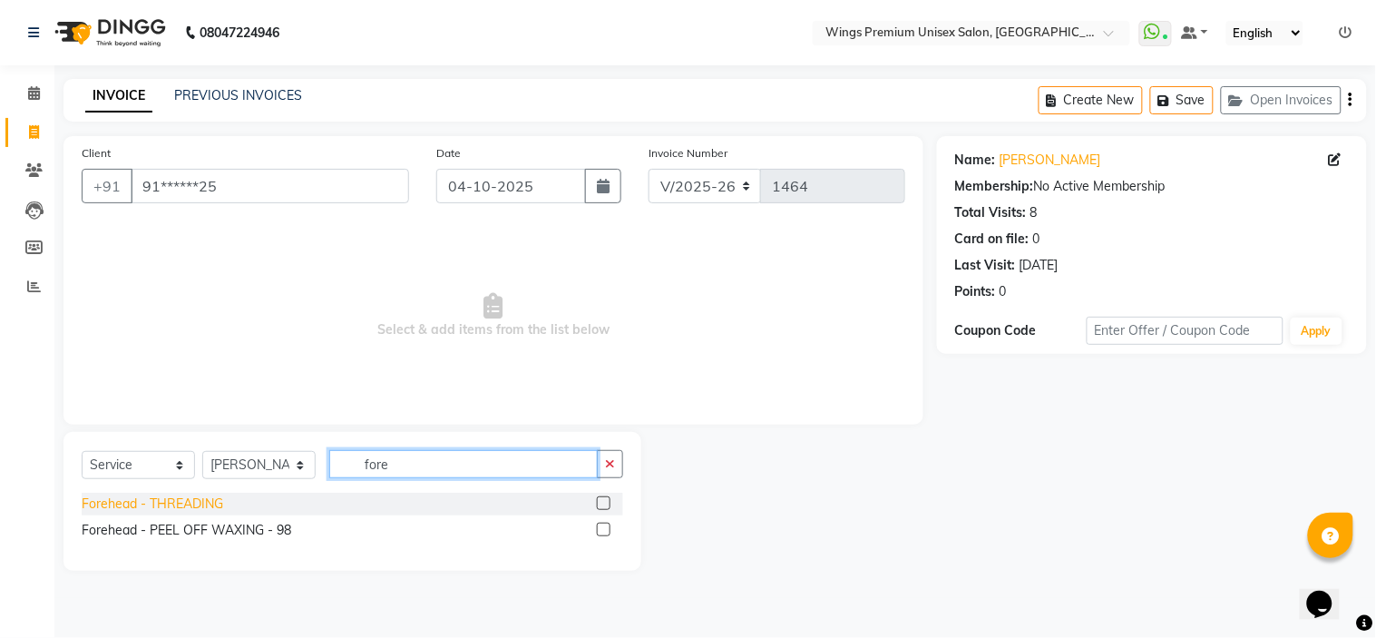
type input "fore"
click at [192, 501] on div "Forehead - THREADING" at bounding box center [153, 503] width 142 height 19
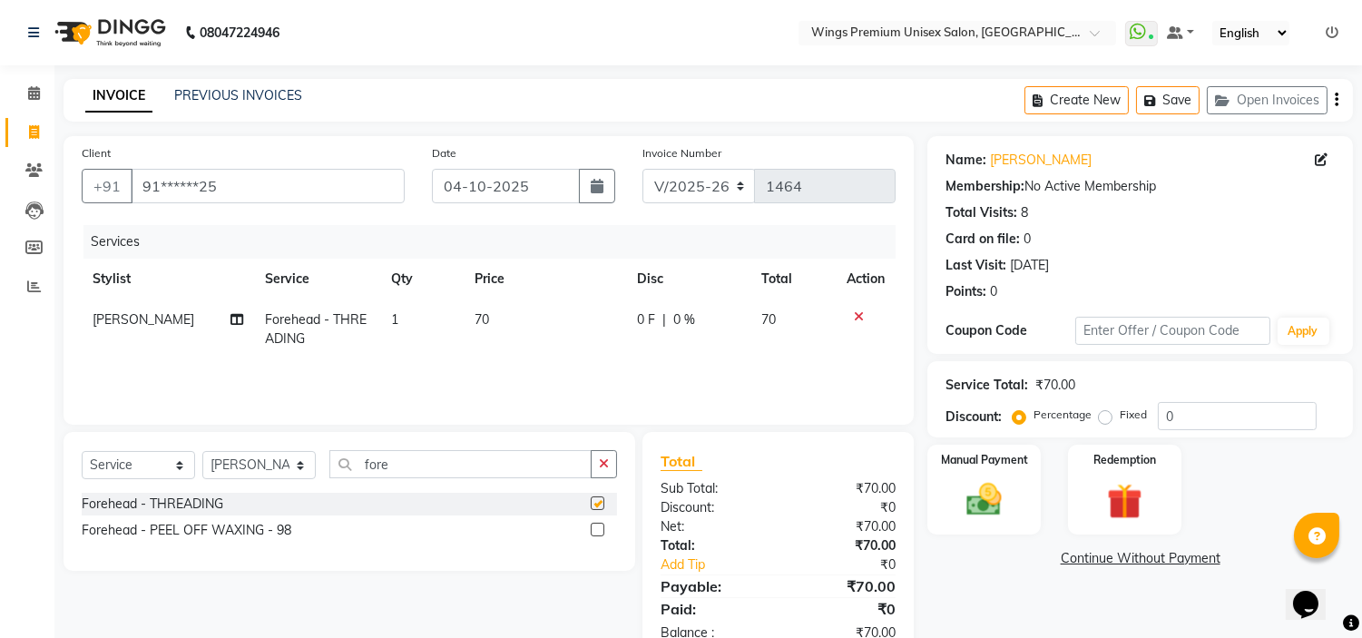
checkbox input "false"
drag, startPoint x: 445, startPoint y: 474, endPoint x: 200, endPoint y: 477, distance: 245.0
click at [200, 477] on div "Select Service Product Membership Package Voucher Prepaid Gift Card Select Styl…" at bounding box center [349, 471] width 535 height 43
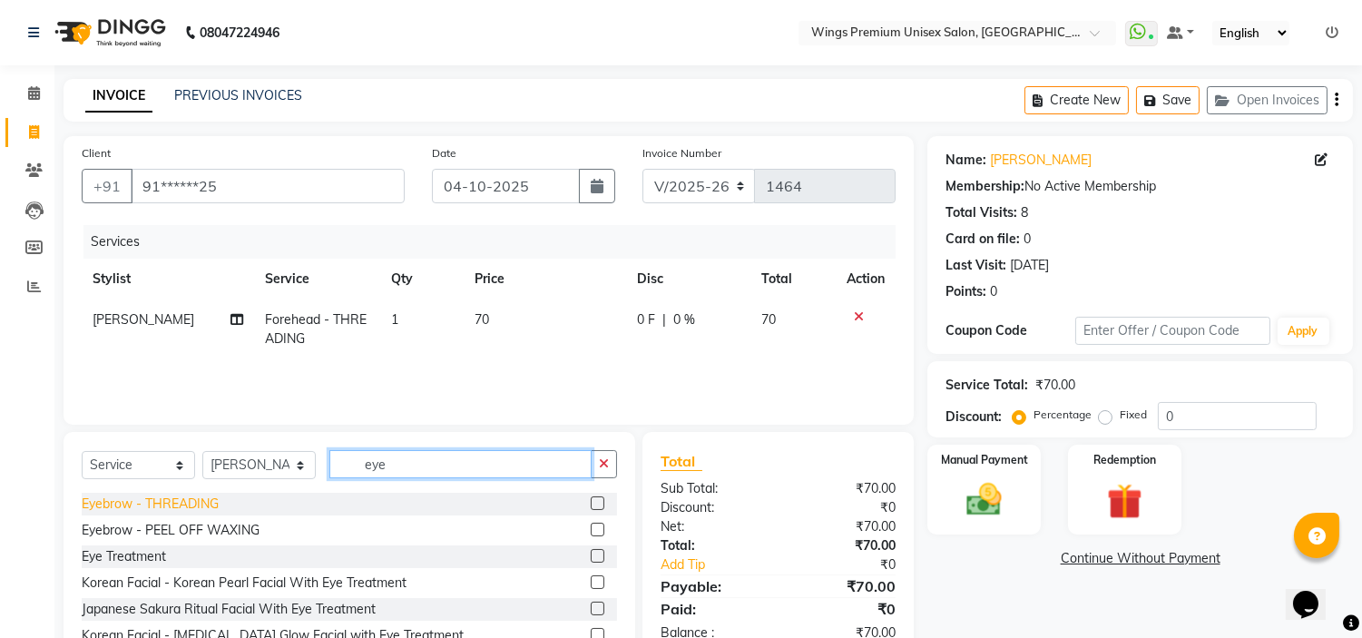
type input "eye"
click at [170, 503] on div "Eyebrow - THREADING" at bounding box center [150, 503] width 137 height 19
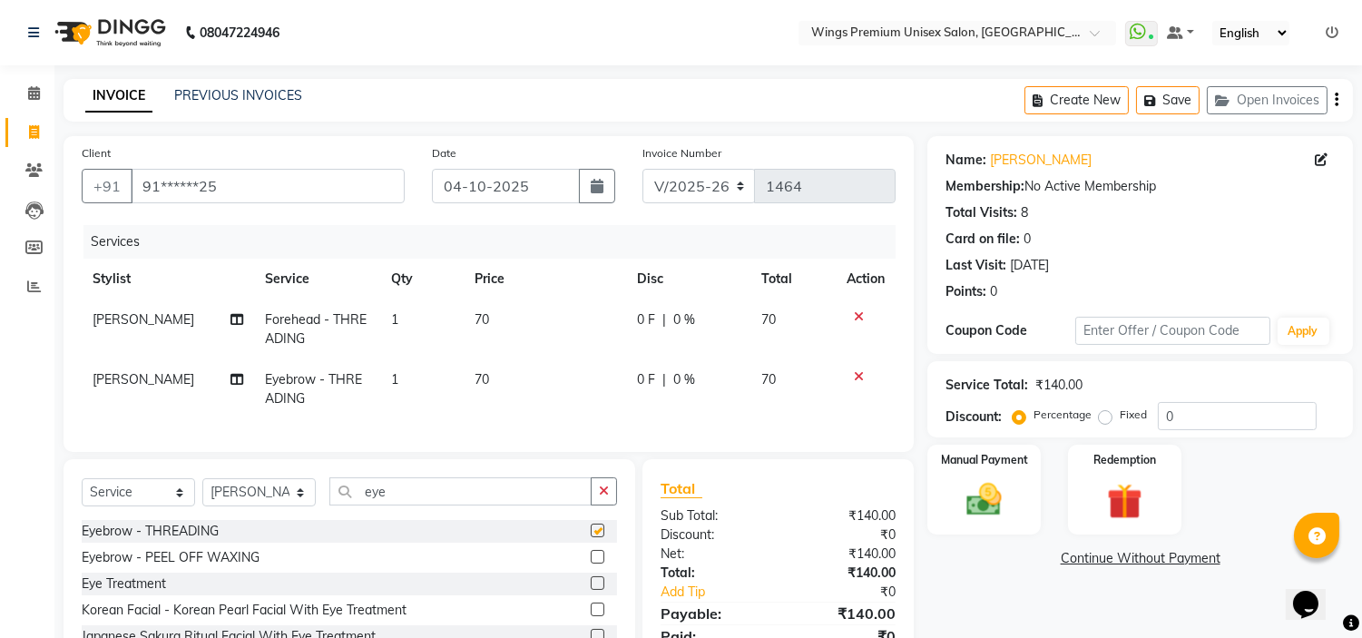
checkbox input "false"
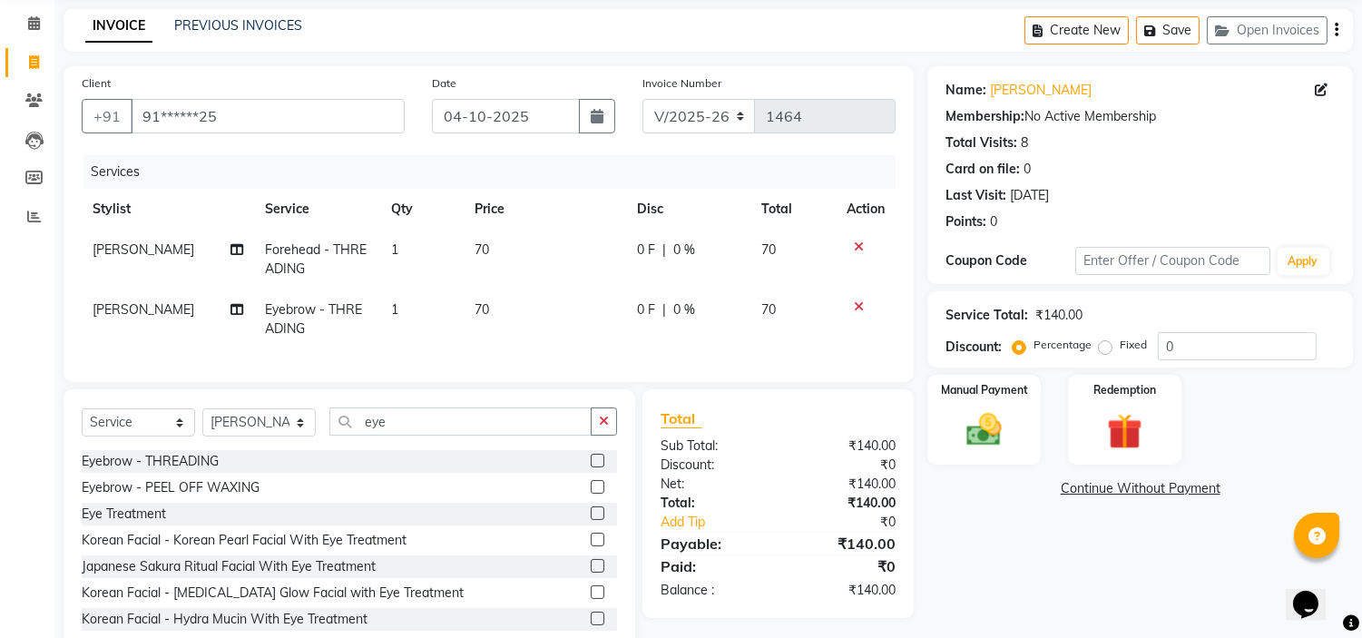
scroll to position [131, 0]
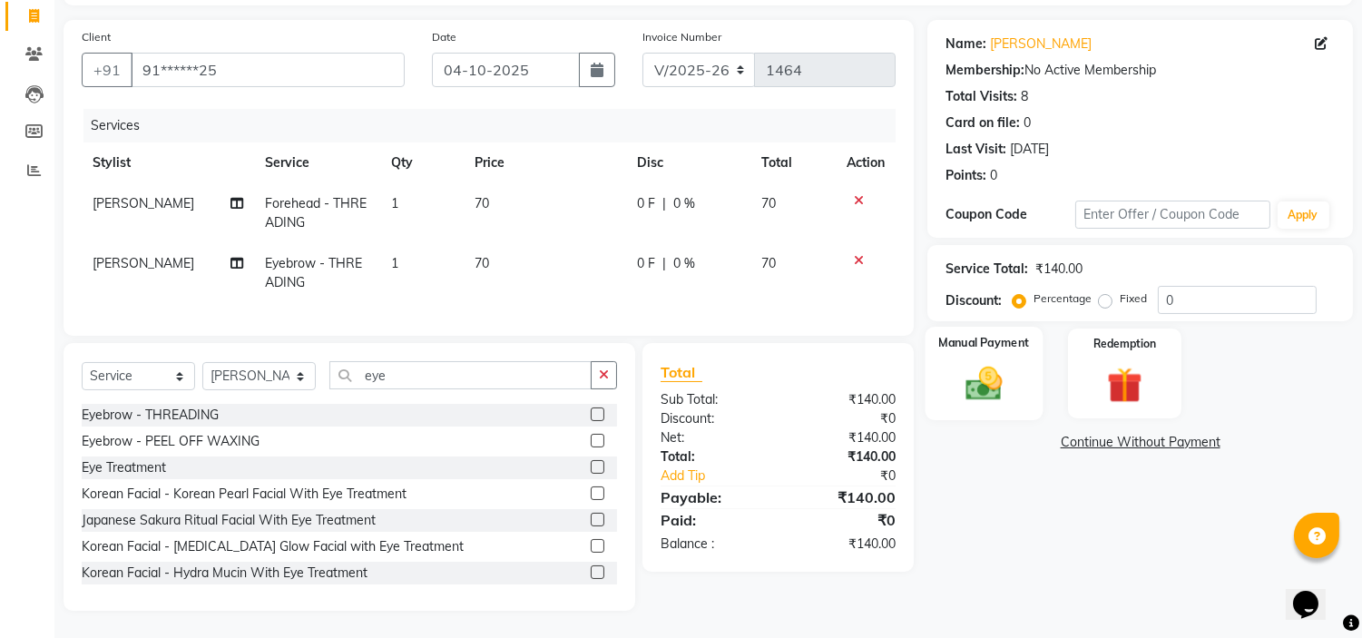
click at [968, 363] on img at bounding box center [984, 384] width 60 height 43
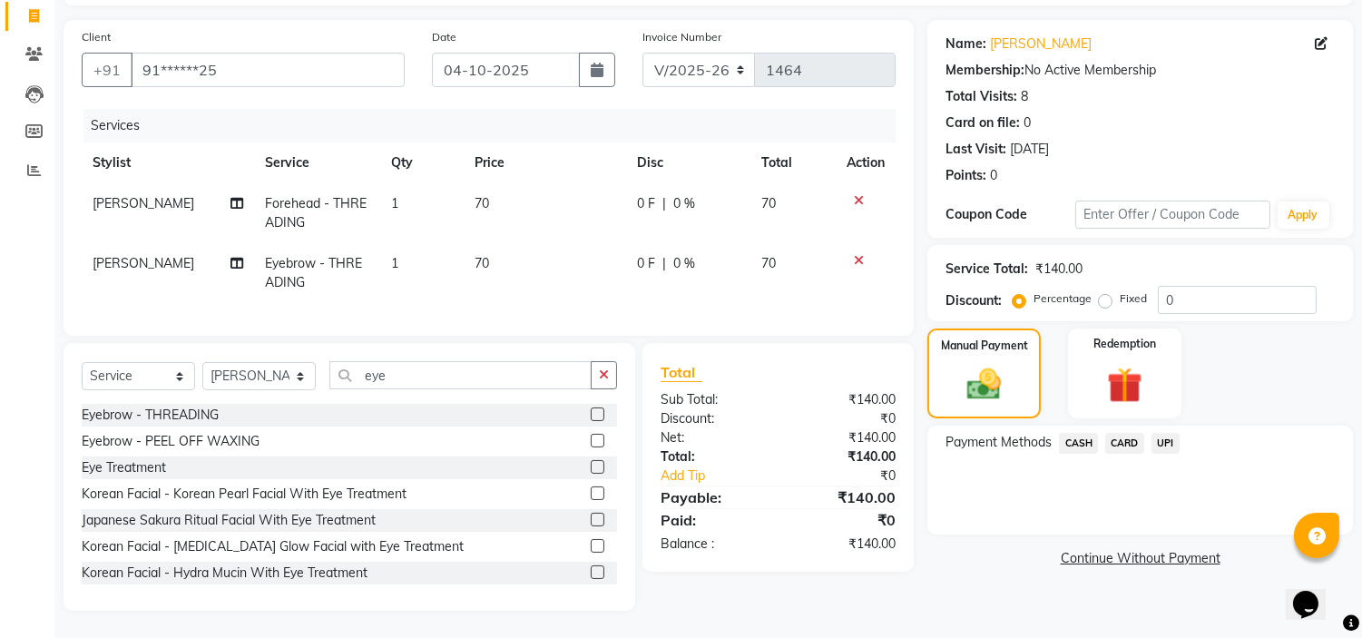
click at [1161, 433] on span "UPI" at bounding box center [1165, 443] width 28 height 21
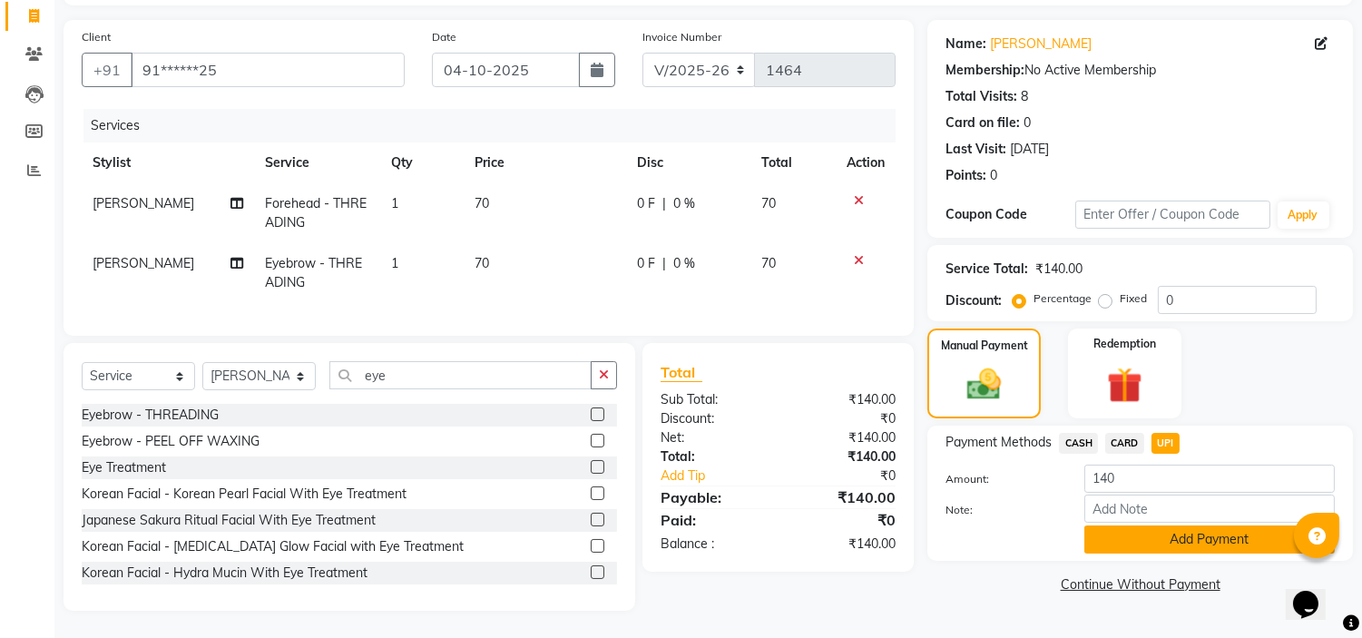
click at [1130, 525] on button "Add Payment" at bounding box center [1209, 539] width 250 height 28
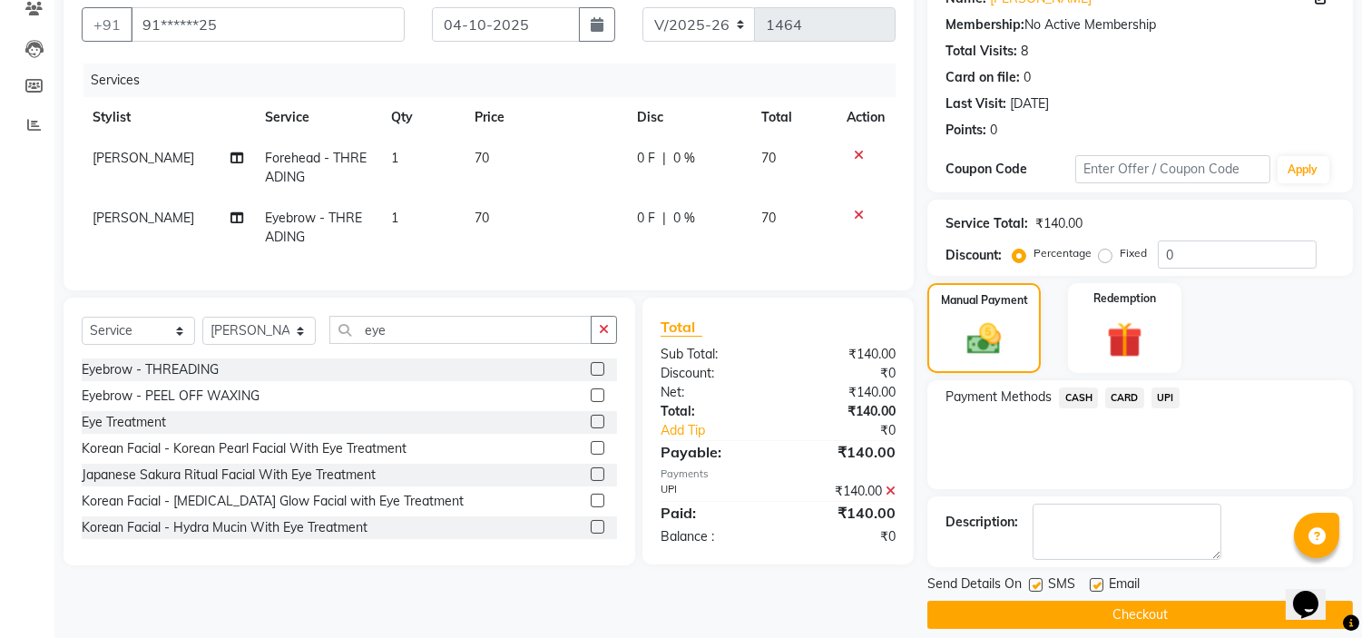
scroll to position [178, 0]
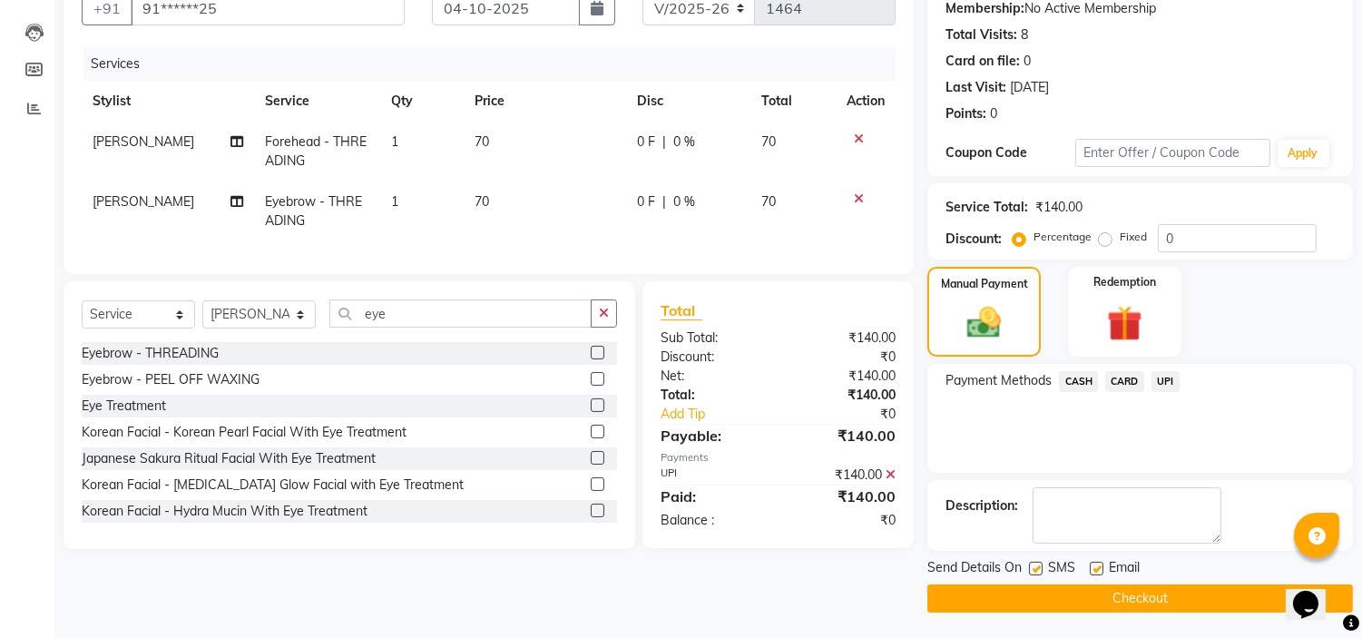
click at [992, 592] on button "Checkout" at bounding box center [1140, 598] width 426 height 28
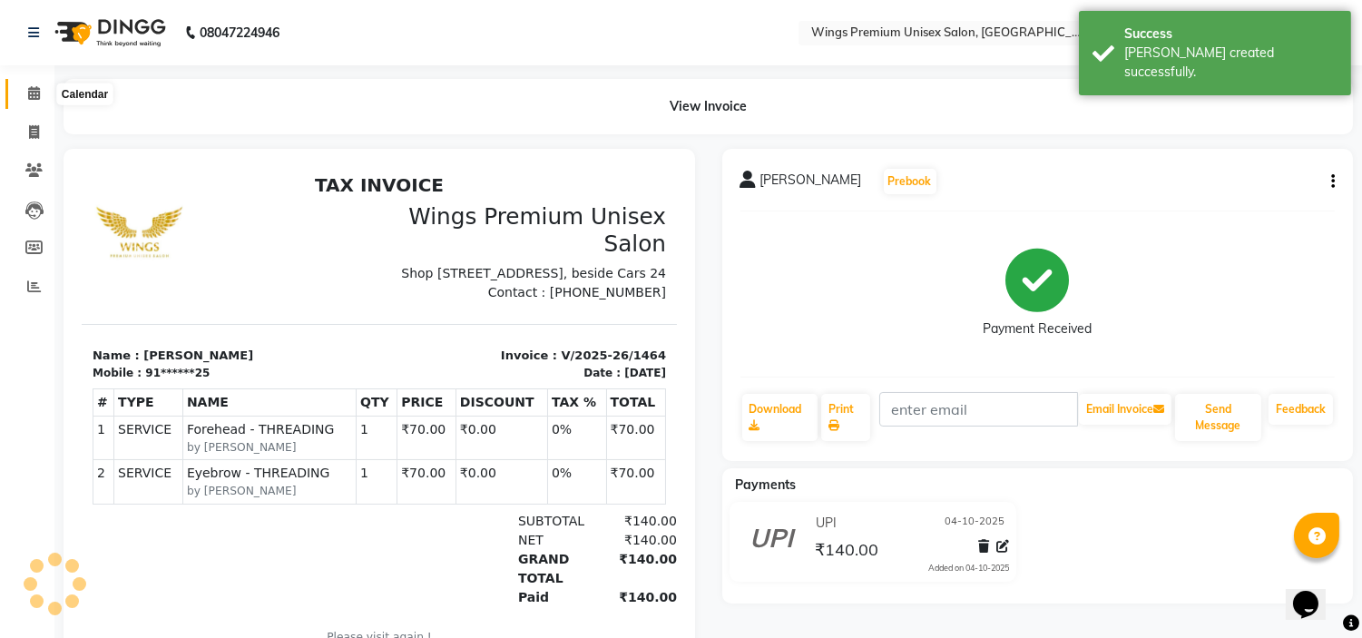
click at [30, 97] on icon at bounding box center [34, 93] width 12 height 14
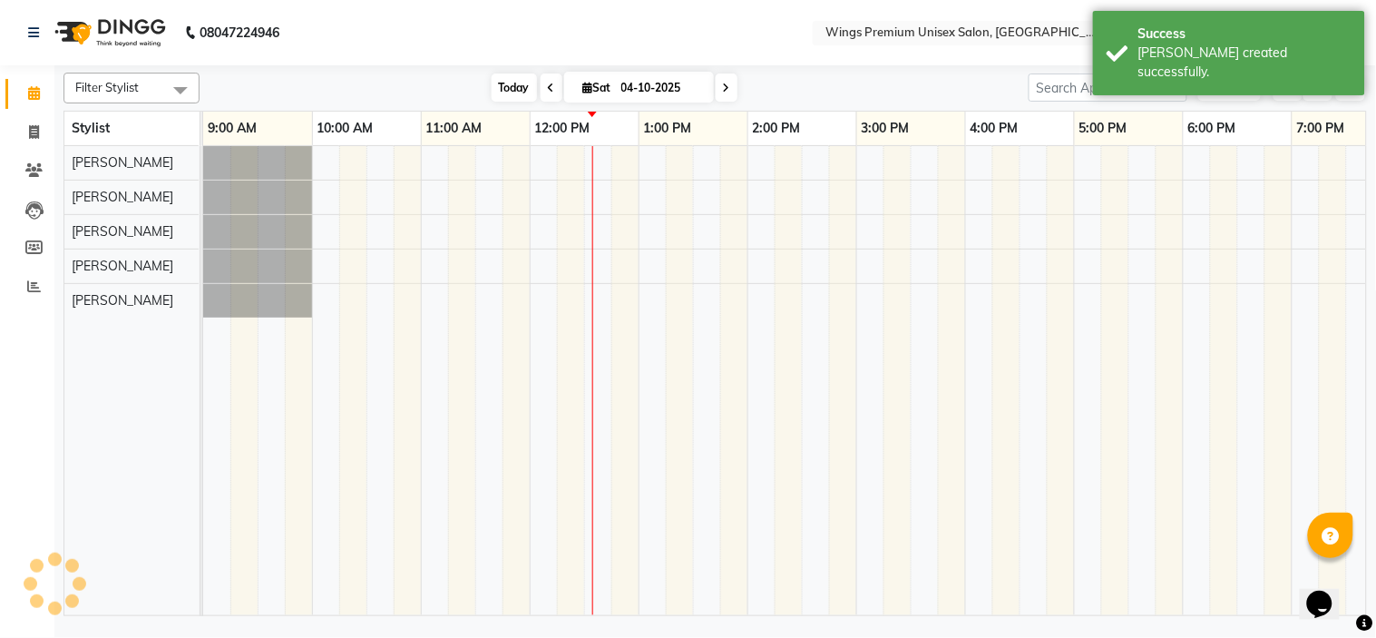
click at [505, 88] on span "Today" at bounding box center [514, 87] width 45 height 28
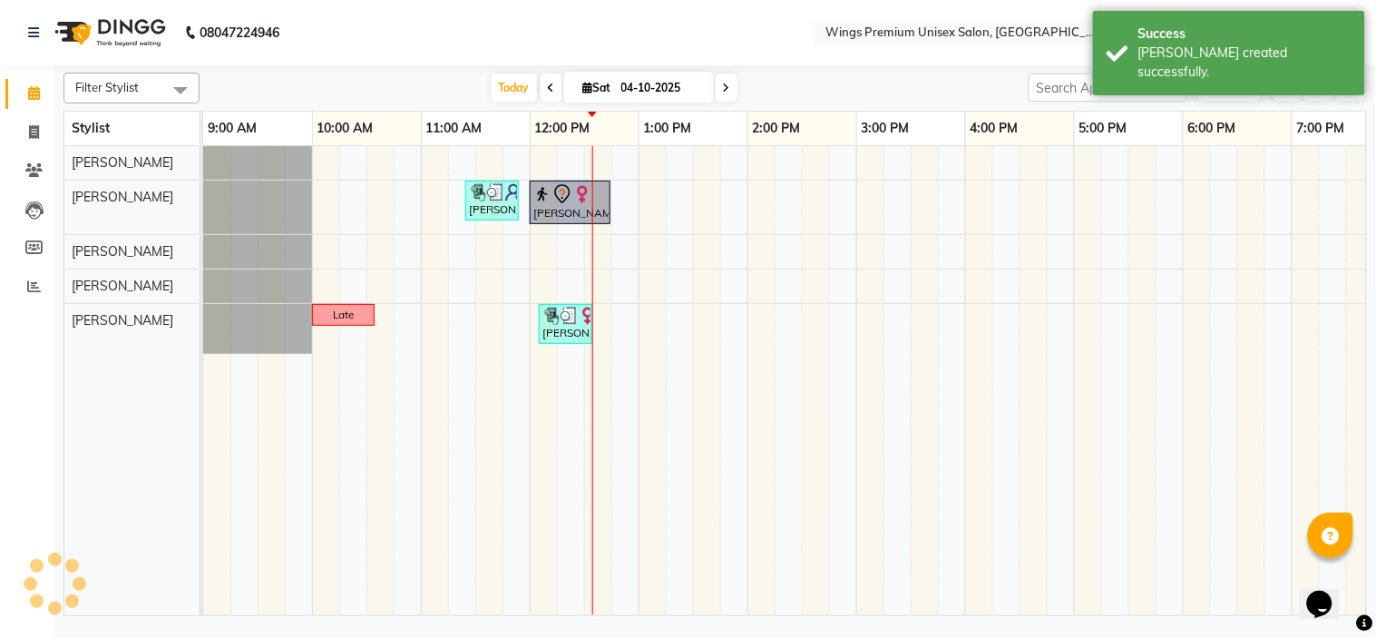
click at [312, 88] on div "[DATE] [DATE]" at bounding box center [614, 87] width 811 height 27
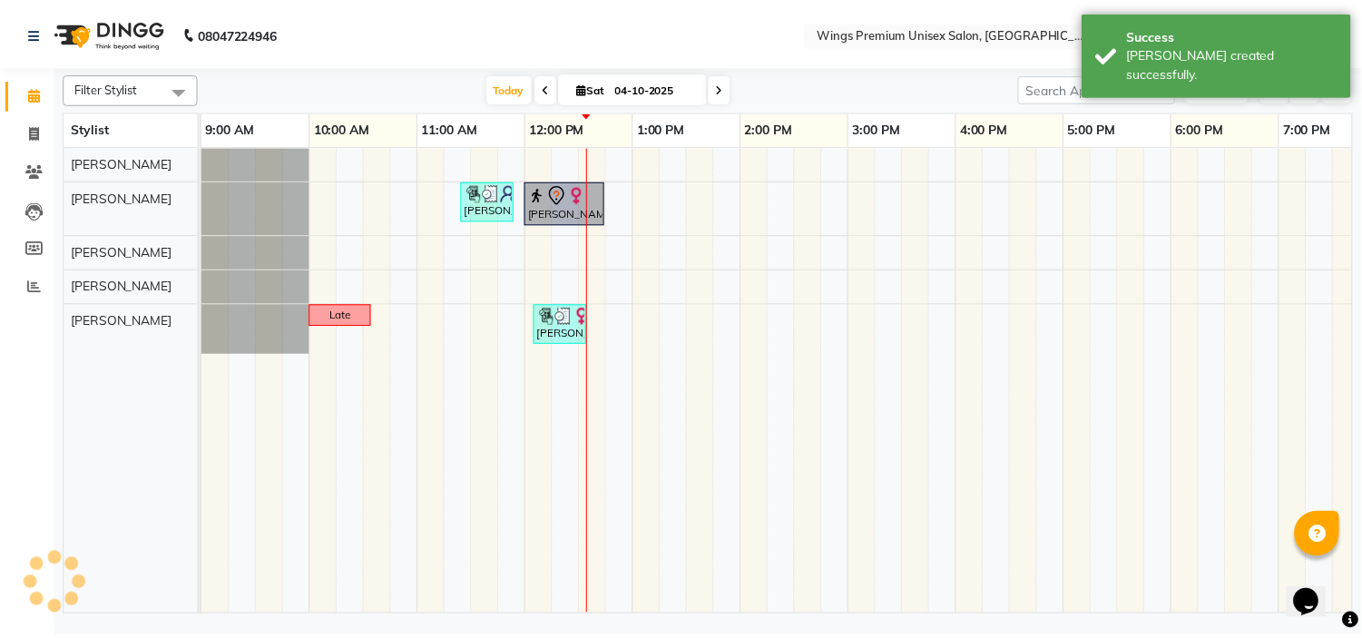
scroll to position [0, 251]
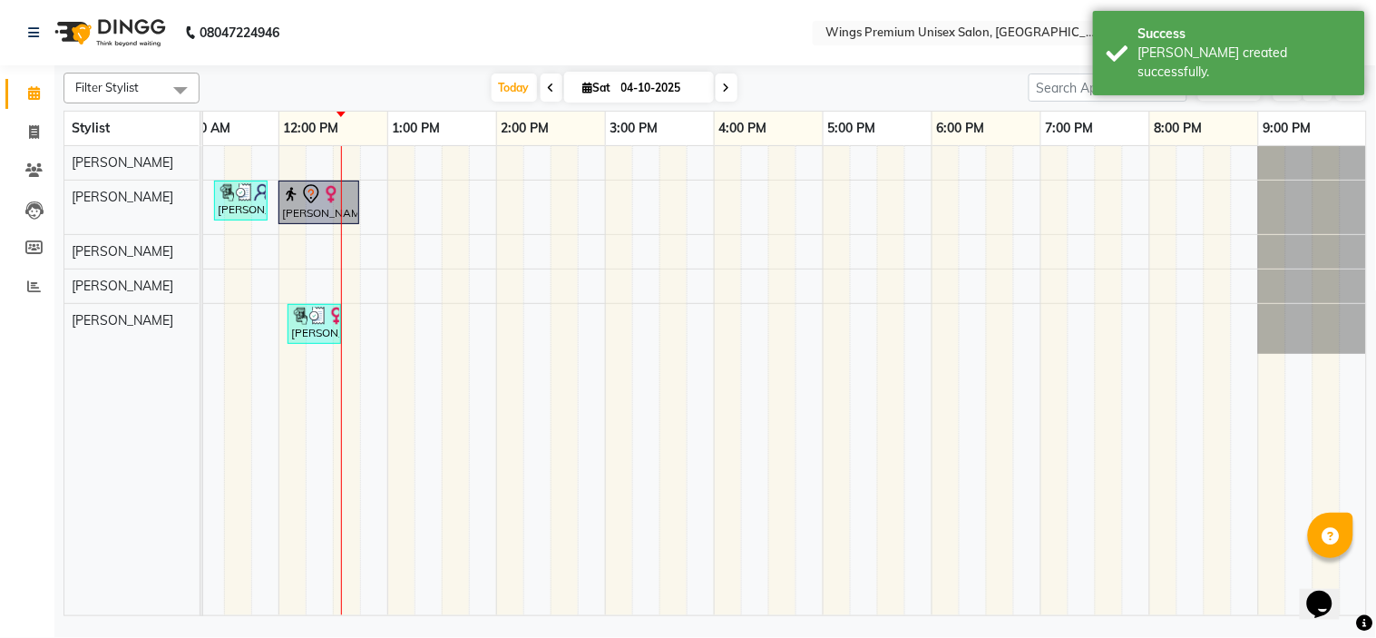
click at [448, 83] on div "[DATE] [DATE]" at bounding box center [614, 87] width 811 height 27
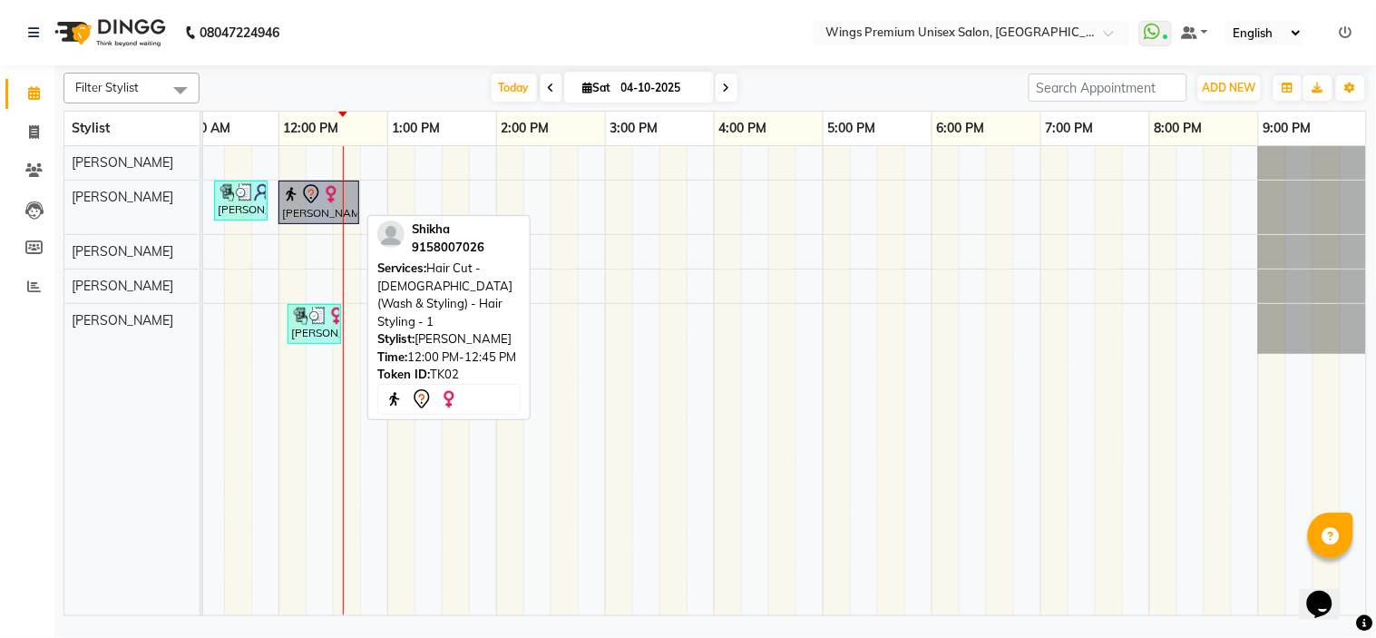
click at [319, 215] on div "[PERSON_NAME], TK02, 12:00 PM-12:45 PM, Hair Cut - [DEMOGRAPHIC_DATA] (Wash & S…" at bounding box center [318, 202] width 77 height 38
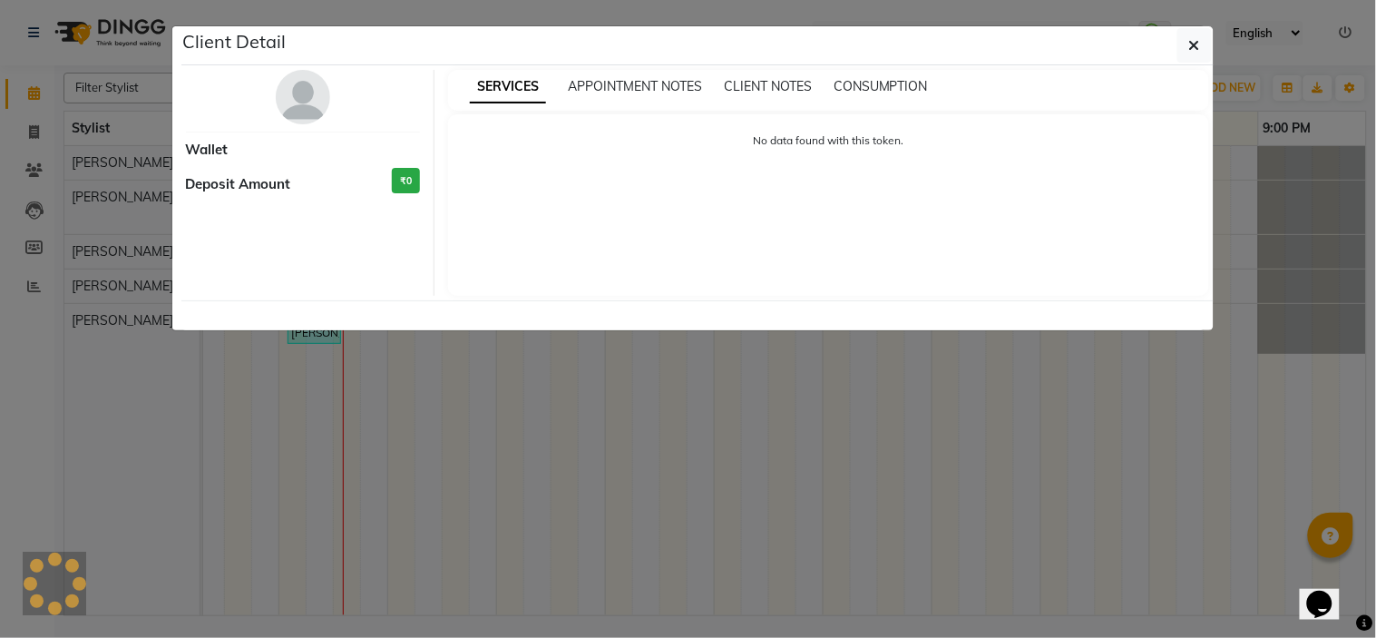
select select "7"
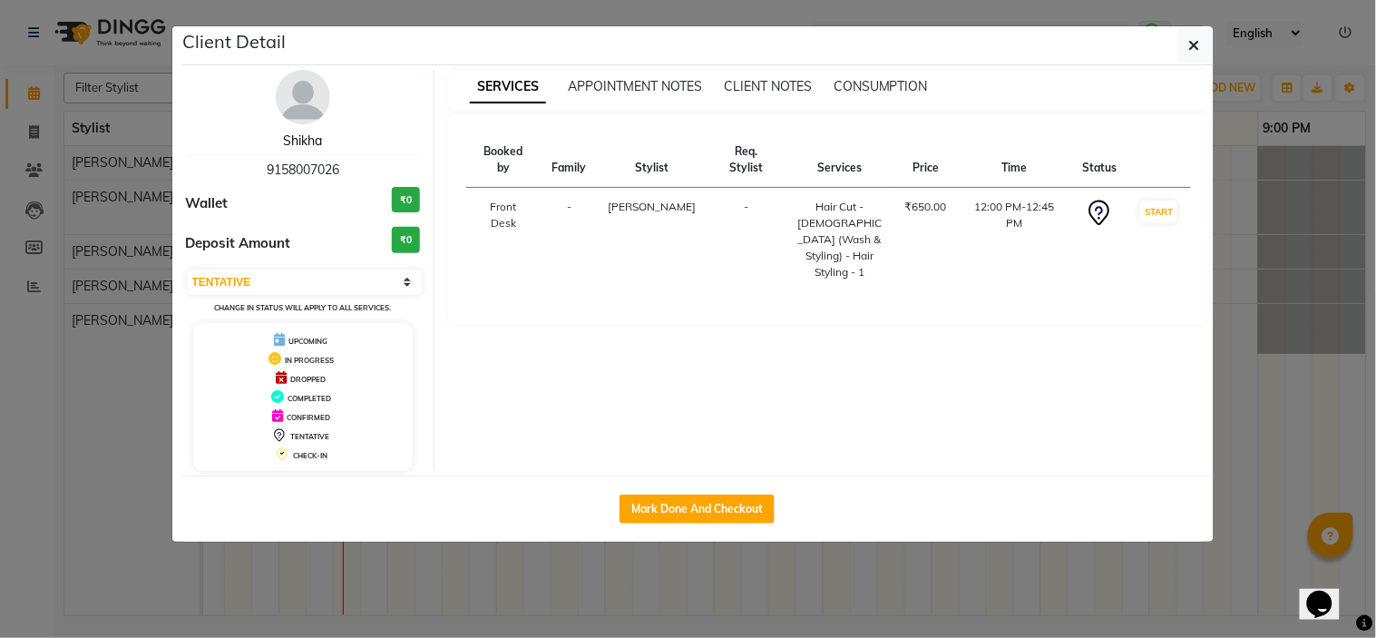
click at [305, 138] on link "Shikha" at bounding box center [302, 140] width 39 height 16
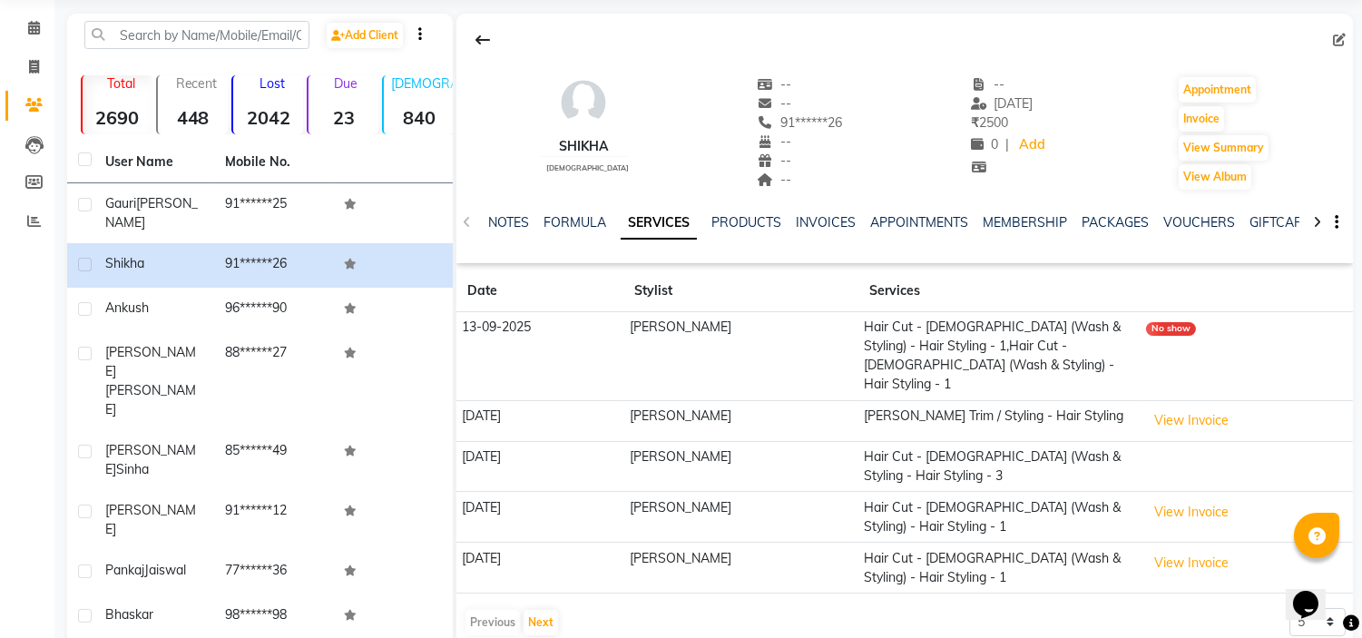
scroll to position [101, 0]
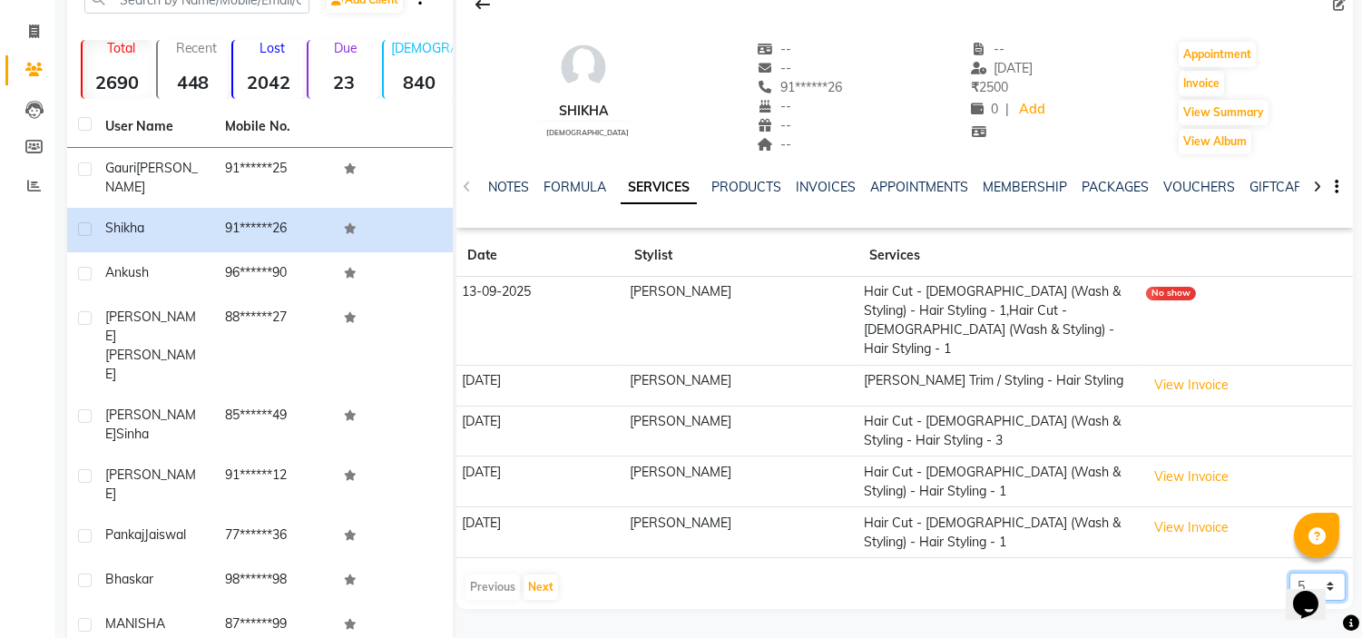
click at [1296, 572] on select "5 10 50 100 500" at bounding box center [1317, 586] width 56 height 28
select select "500"
click at [1289, 572] on select "5 10 50 100 500" at bounding box center [1317, 586] width 56 height 28
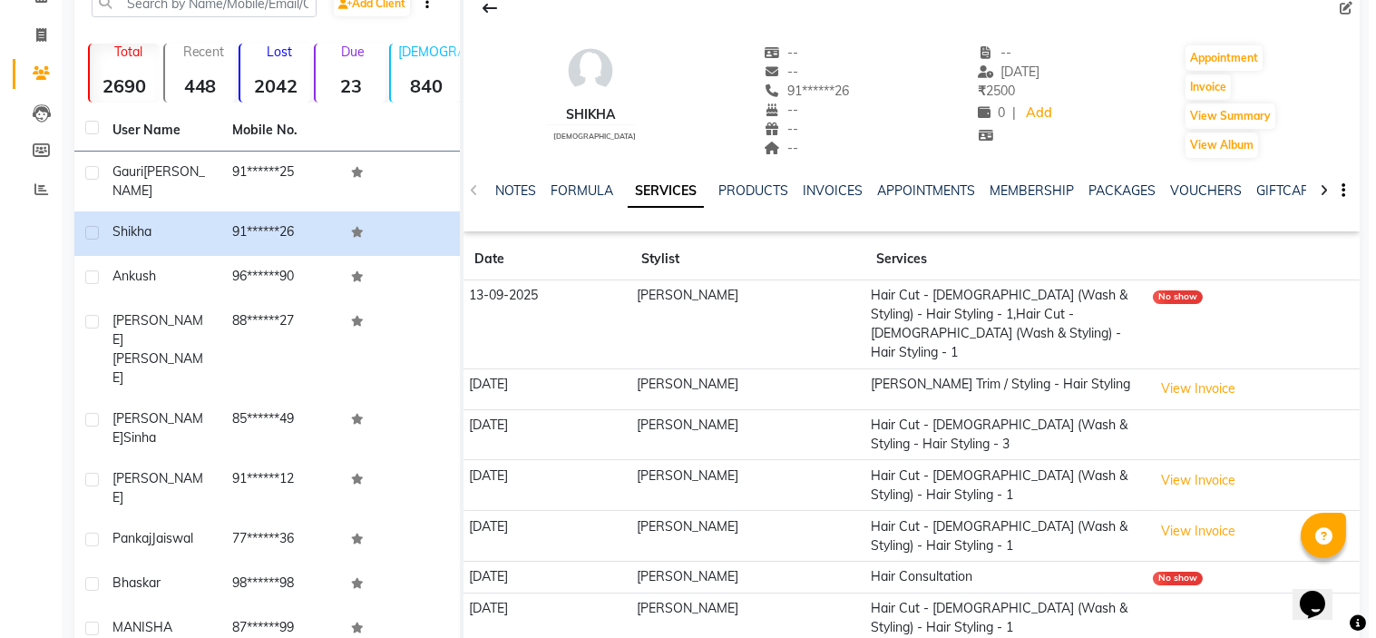
scroll to position [0, 0]
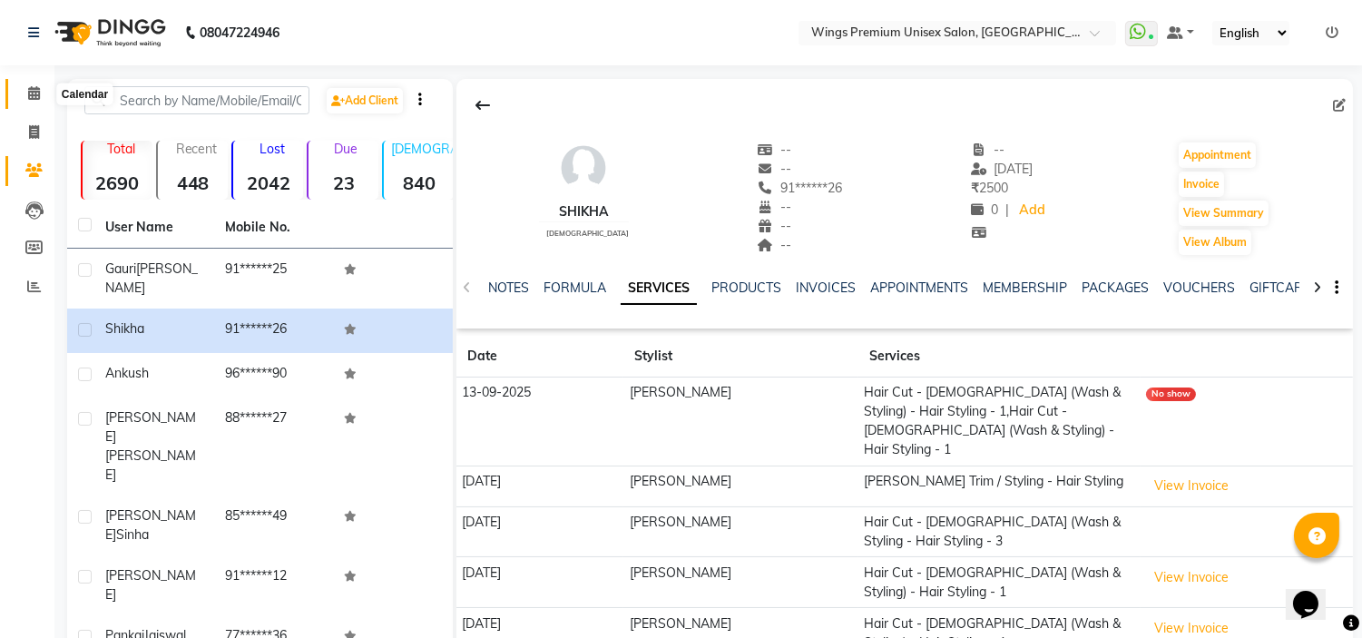
click at [43, 89] on span at bounding box center [34, 93] width 32 height 21
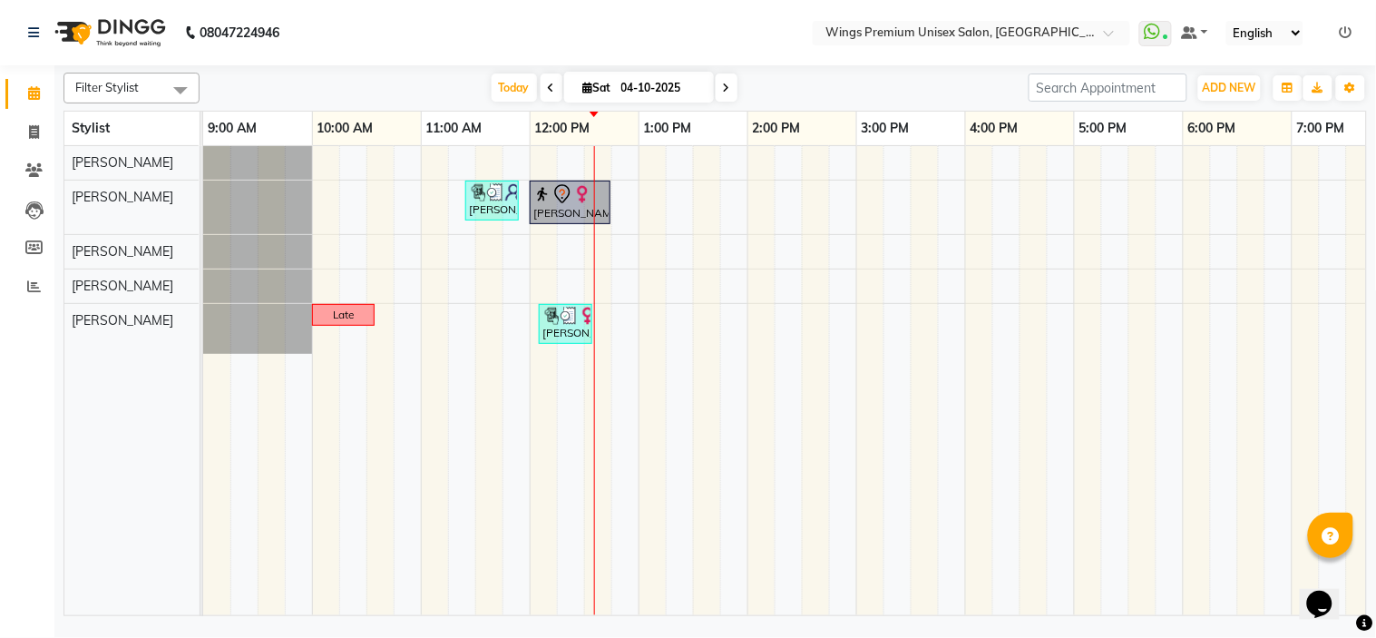
click at [397, 85] on div "[DATE] [DATE]" at bounding box center [614, 87] width 811 height 27
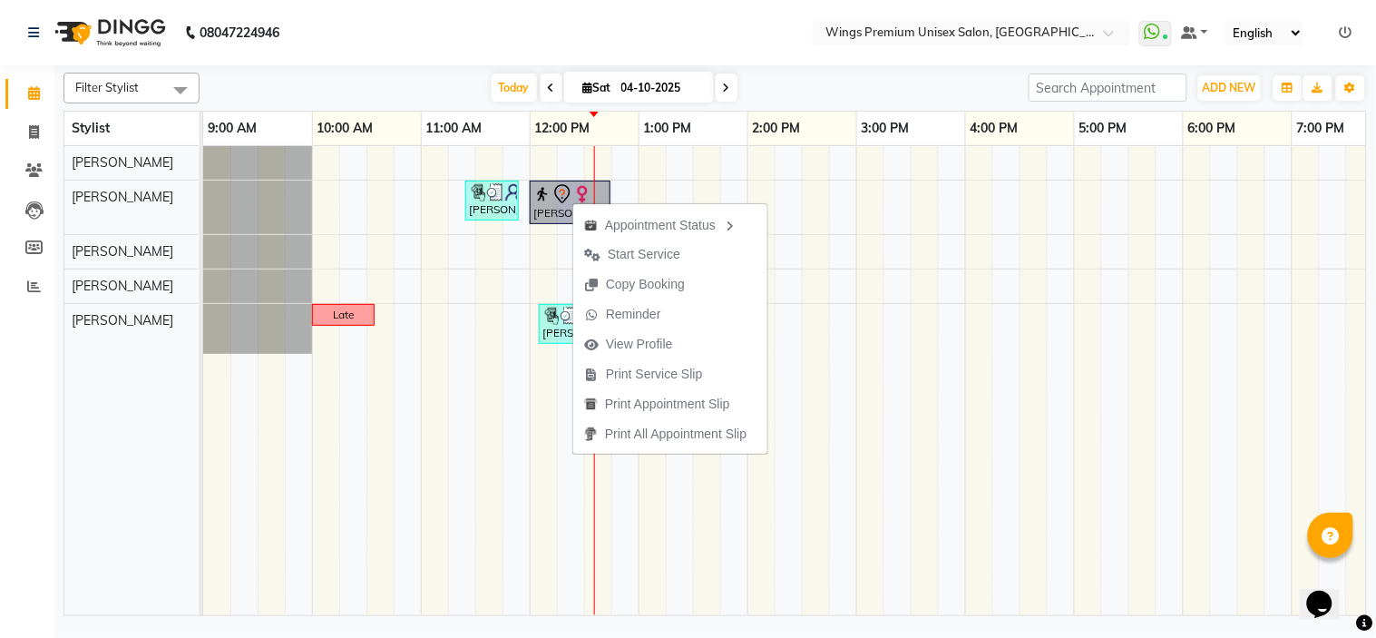
click at [440, 93] on div "[DATE] [DATE]" at bounding box center [614, 87] width 811 height 27
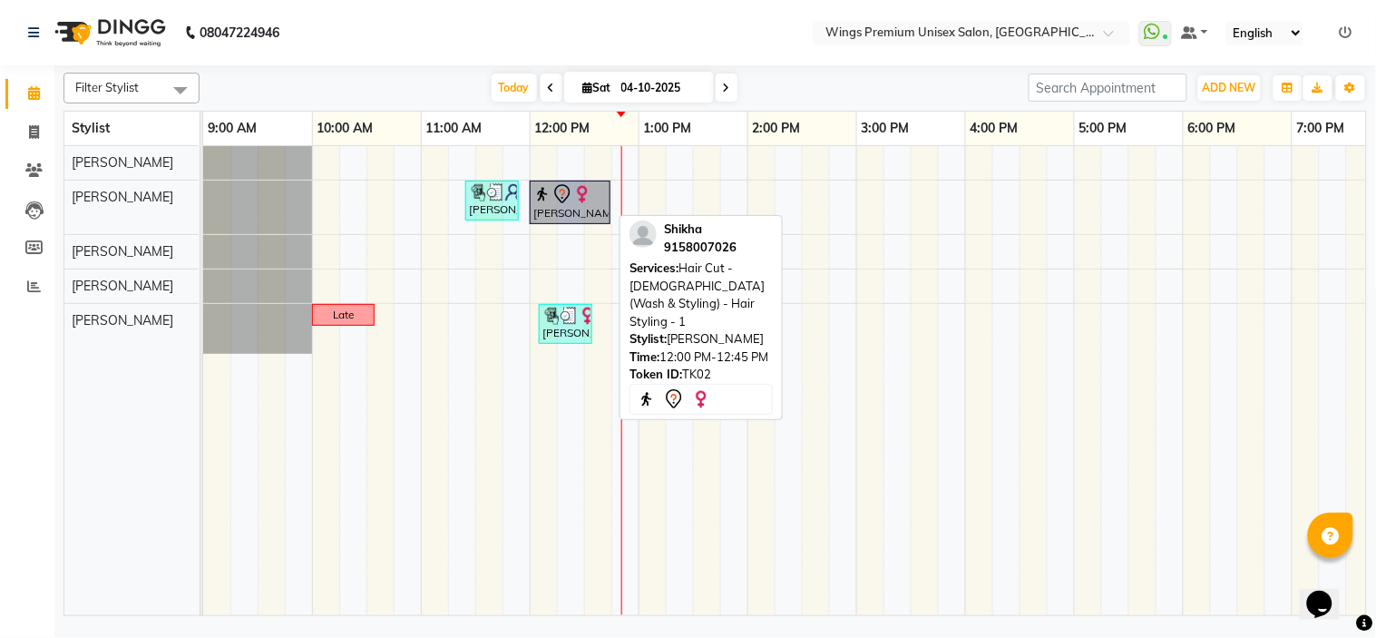
click at [594, 182] on link "[PERSON_NAME], TK02, 12:00 PM-12:45 PM, Hair Cut - [DEMOGRAPHIC_DATA] (Wash & S…" at bounding box center [570, 203] width 81 height 44
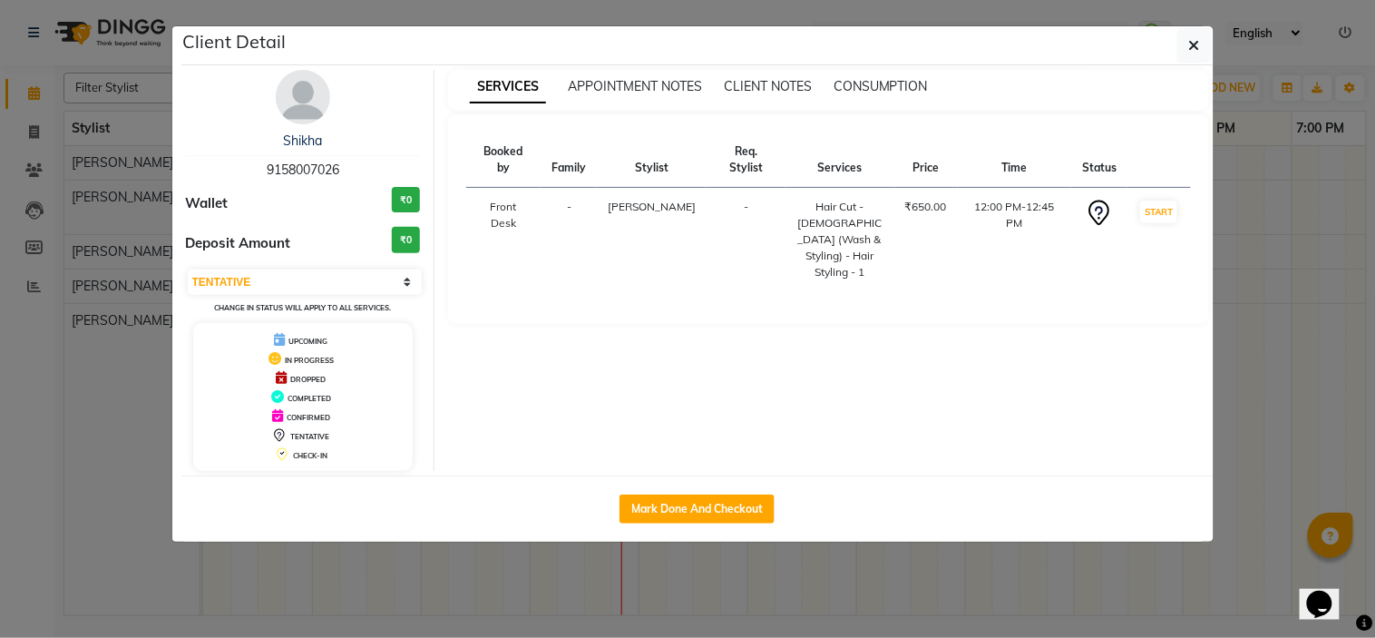
click at [324, 268] on div "Select IN SERVICE CONFIRMED TENTATIVE CHECK IN MARK DONE UPCOMING Change in sta…" at bounding box center [303, 292] width 235 height 48
click at [318, 279] on select "Select IN SERVICE CONFIRMED TENTATIVE CHECK IN MARK DONE UPCOMING" at bounding box center [305, 281] width 235 height 25
click at [188, 269] on select "Select IN SERVICE CONFIRMED TENTATIVE CHECK IN MARK DONE UPCOMING" at bounding box center [305, 281] width 235 height 25
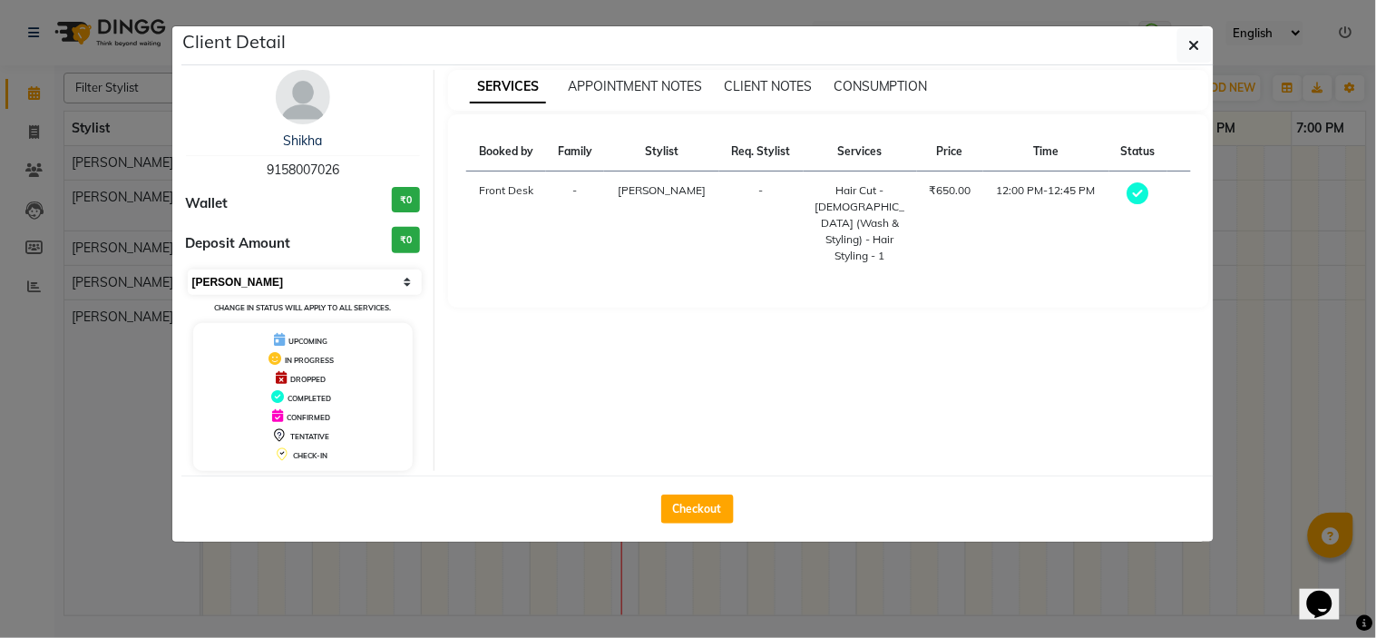
click at [338, 282] on select "Select MARK DONE UPCOMING" at bounding box center [305, 281] width 235 height 25
click at [188, 269] on select "Select MARK DONE UPCOMING" at bounding box center [305, 281] width 235 height 25
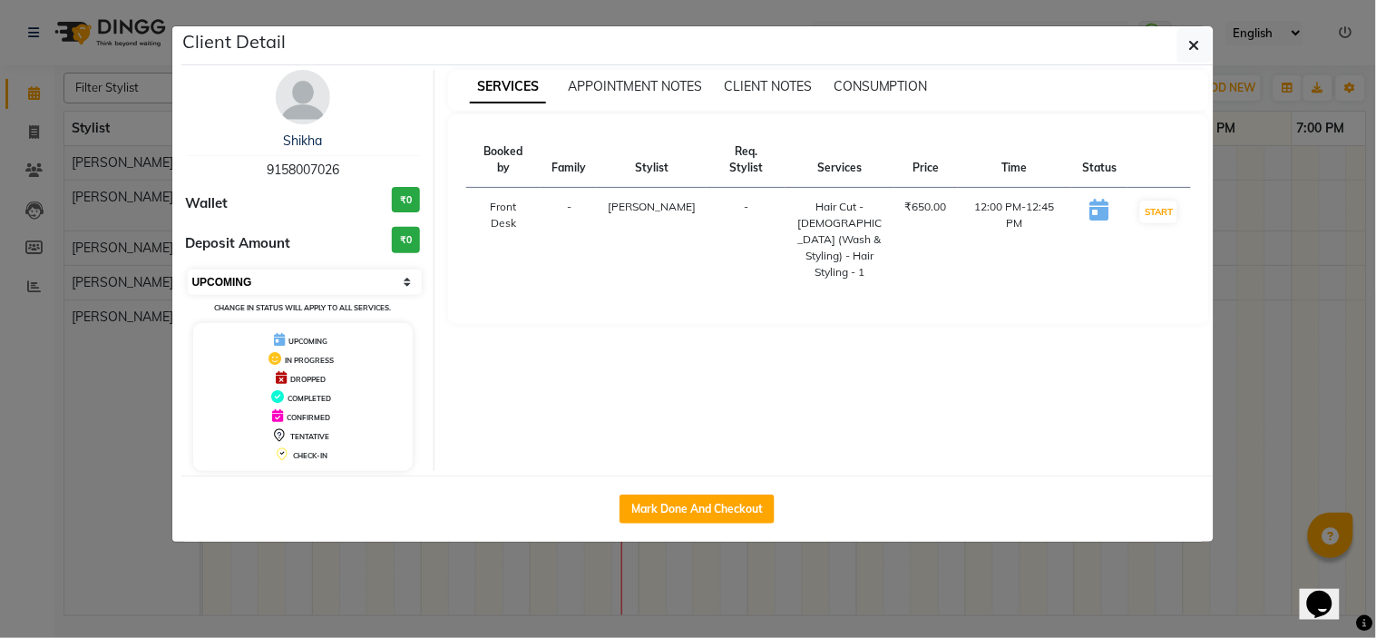
click at [322, 288] on select "Select IN SERVICE CONFIRMED TENTATIVE CHECK IN MARK DONE UPCOMING" at bounding box center [305, 281] width 235 height 25
select select "8"
click at [188, 269] on select "Select IN SERVICE CONFIRMED TENTATIVE CHECK IN MARK DONE UPCOMING" at bounding box center [305, 281] width 235 height 25
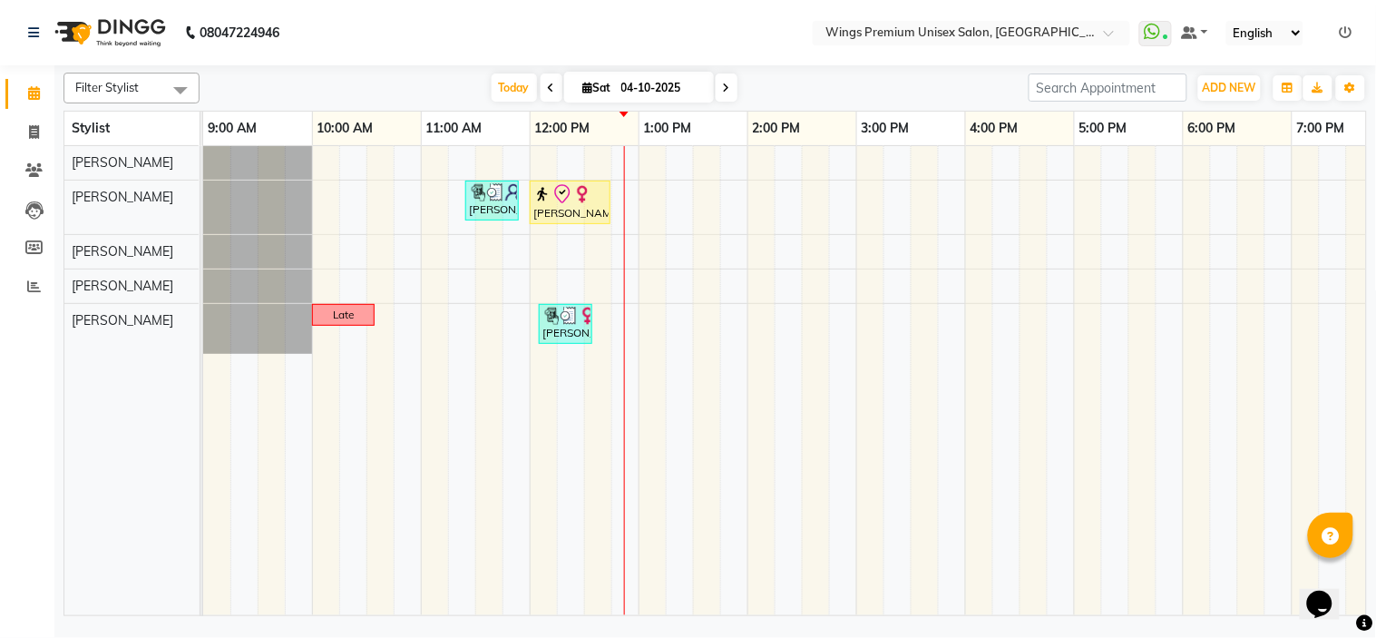
click at [281, 414] on td at bounding box center [271, 380] width 27 height 469
click at [387, 102] on div "Filter Stylist Select All [PERSON_NAME] [PERSON_NAME] [PERSON_NAME] Shruti Pand…" at bounding box center [716, 88] width 1304 height 31
click at [501, 83] on span "Today" at bounding box center [514, 87] width 45 height 28
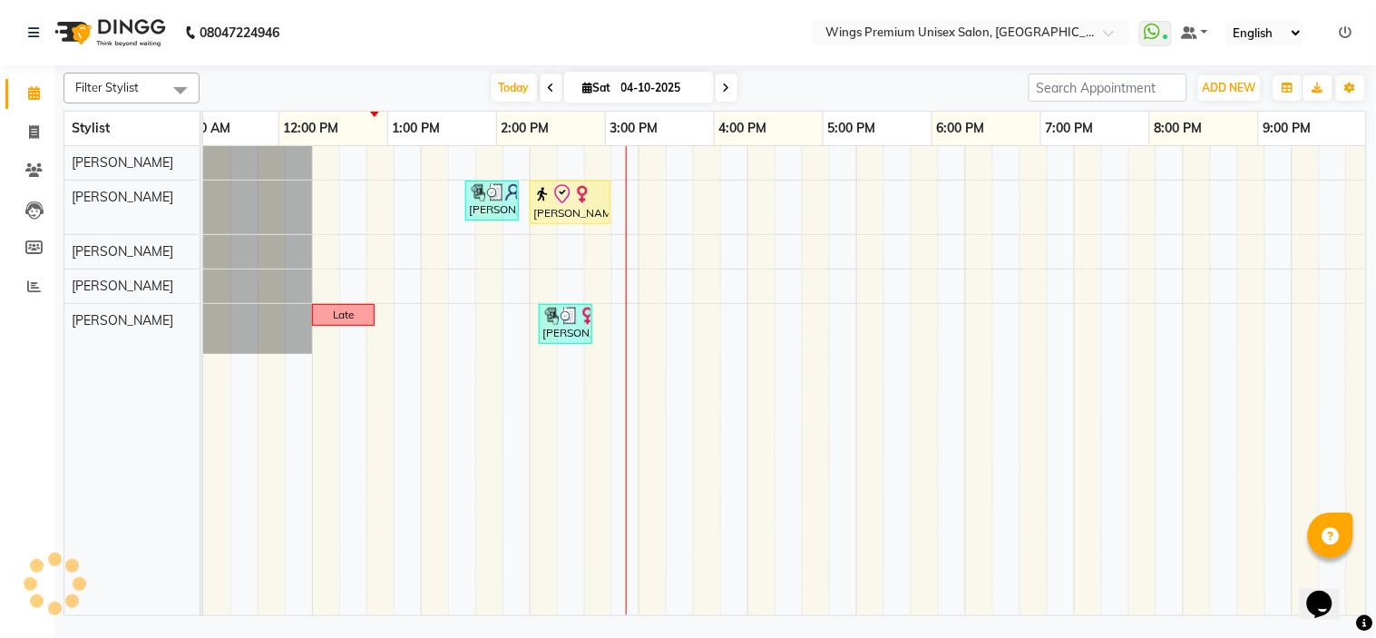
scroll to position [0, 251]
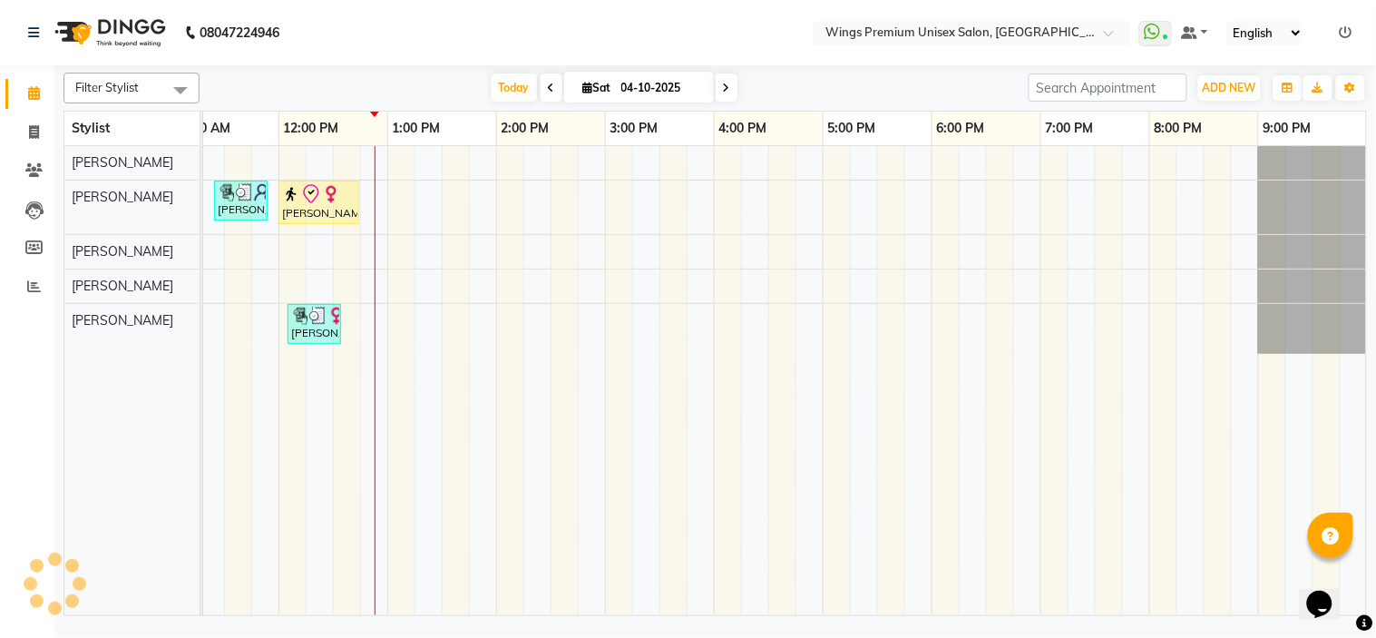
click at [381, 83] on div "[DATE] [DATE]" at bounding box center [614, 87] width 811 height 27
